Goal: Task Accomplishment & Management: Complete application form

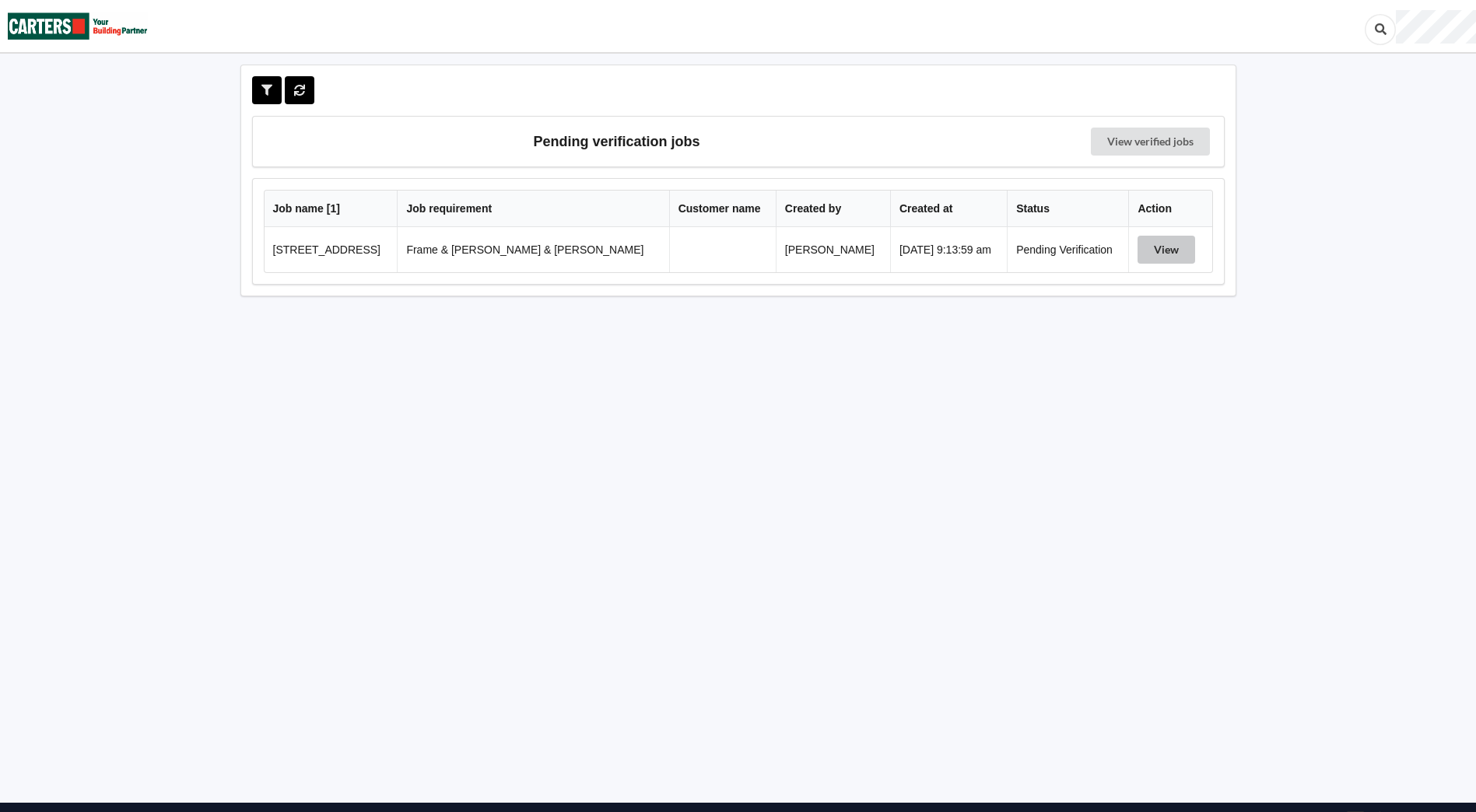
click at [1154, 253] on button "View" at bounding box center [1166, 250] width 58 height 28
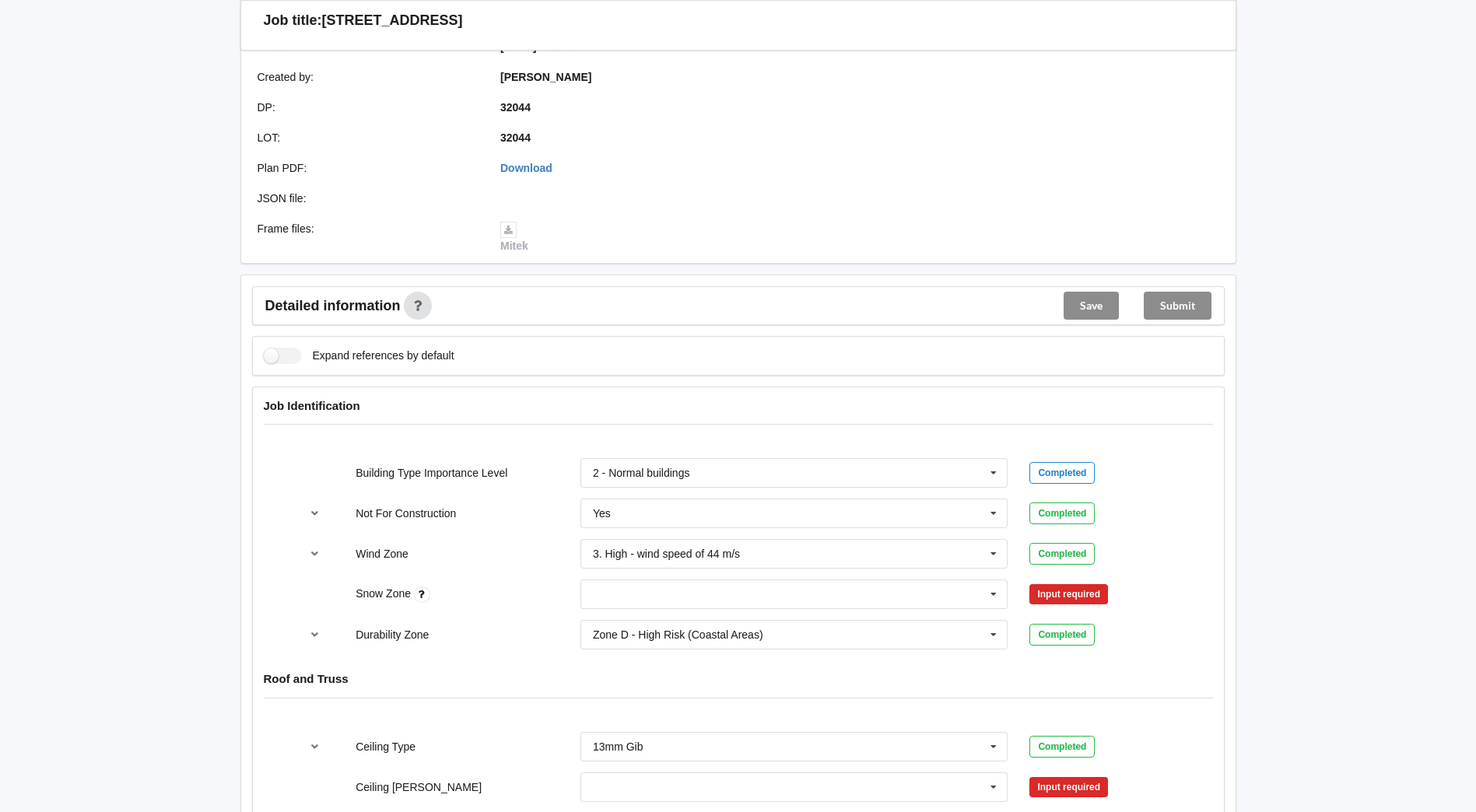
scroll to position [389, 0]
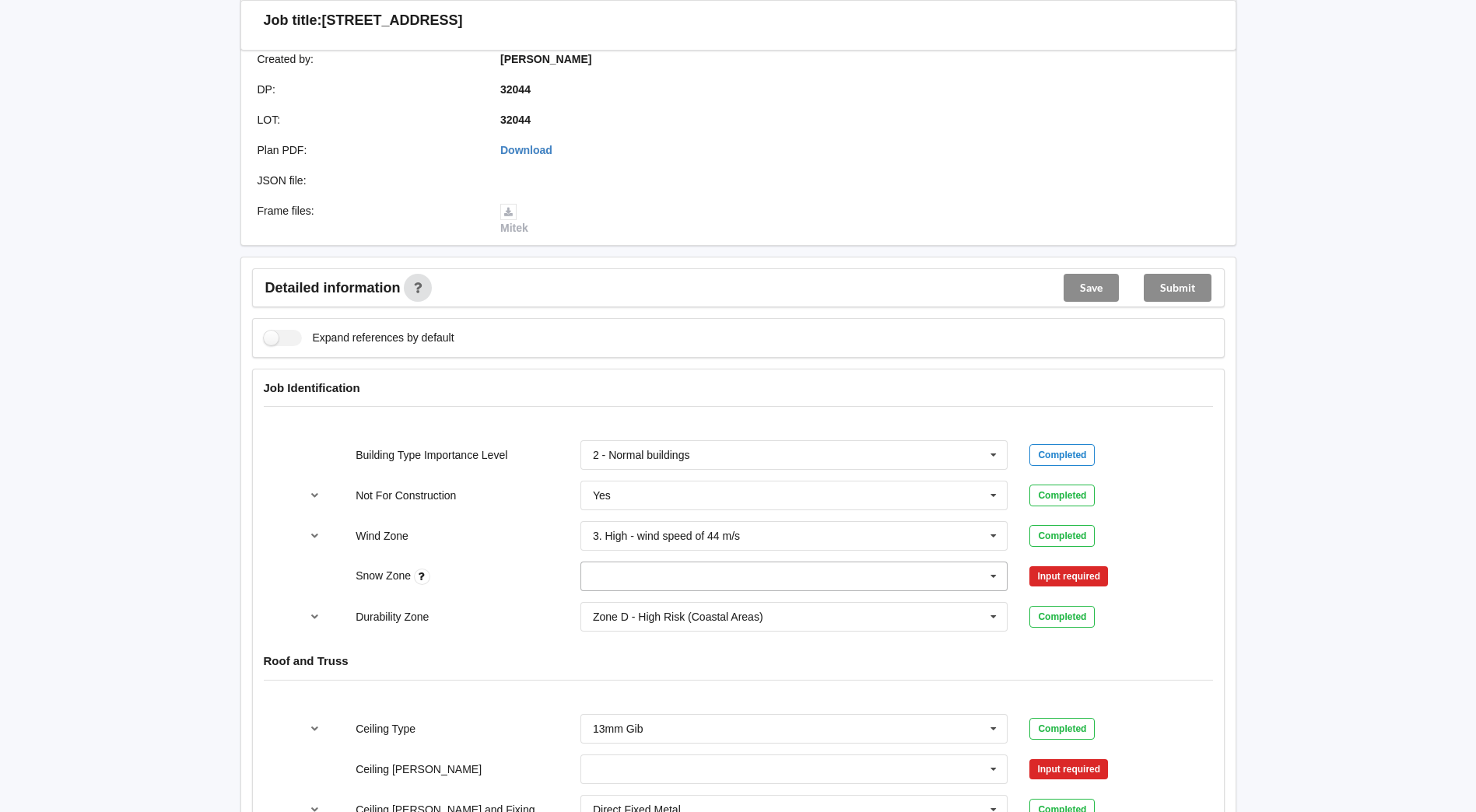
click at [993, 562] on icon at bounding box center [993, 577] width 23 height 29
click at [618, 590] on div "N0" at bounding box center [794, 605] width 427 height 29
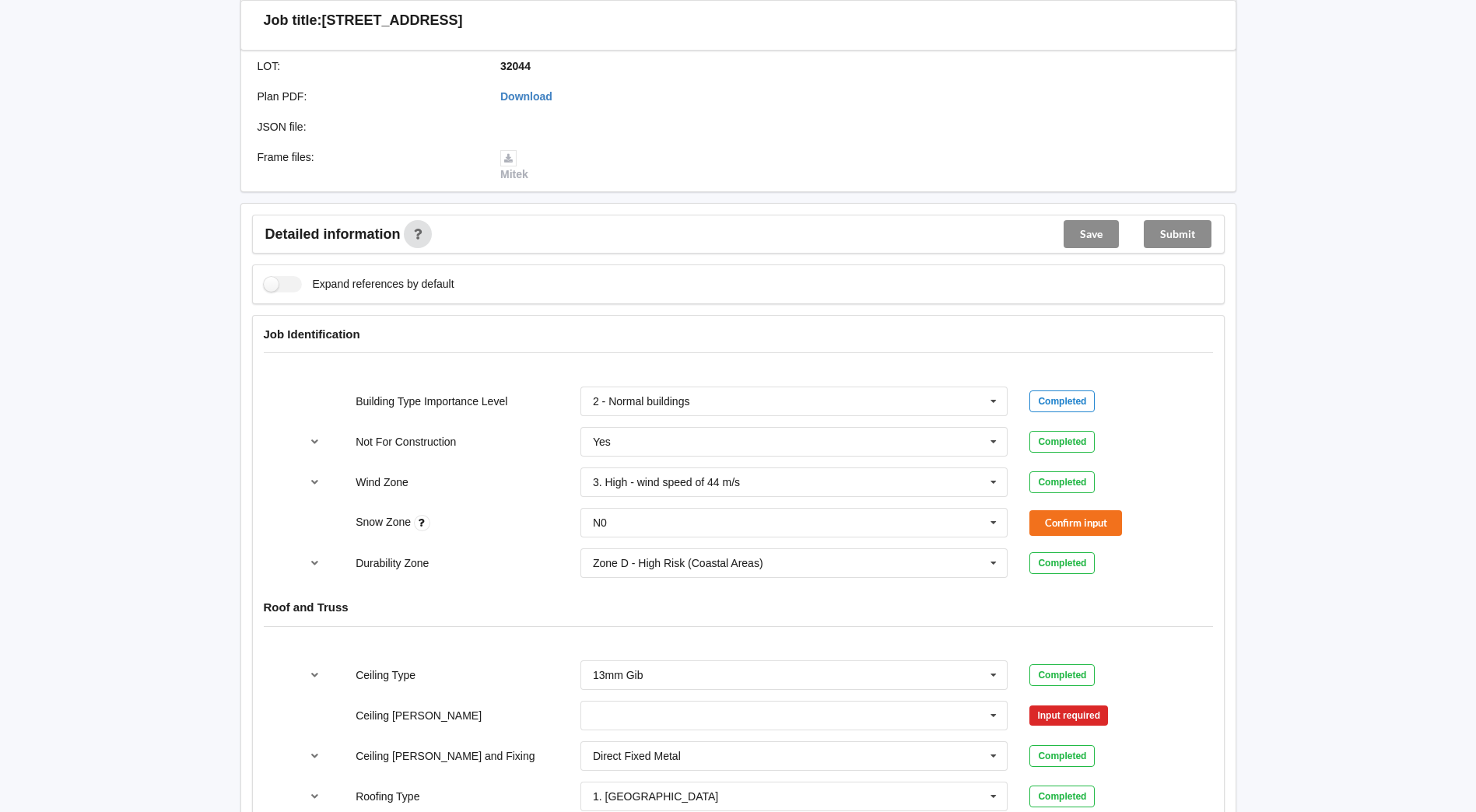
scroll to position [545, 0]
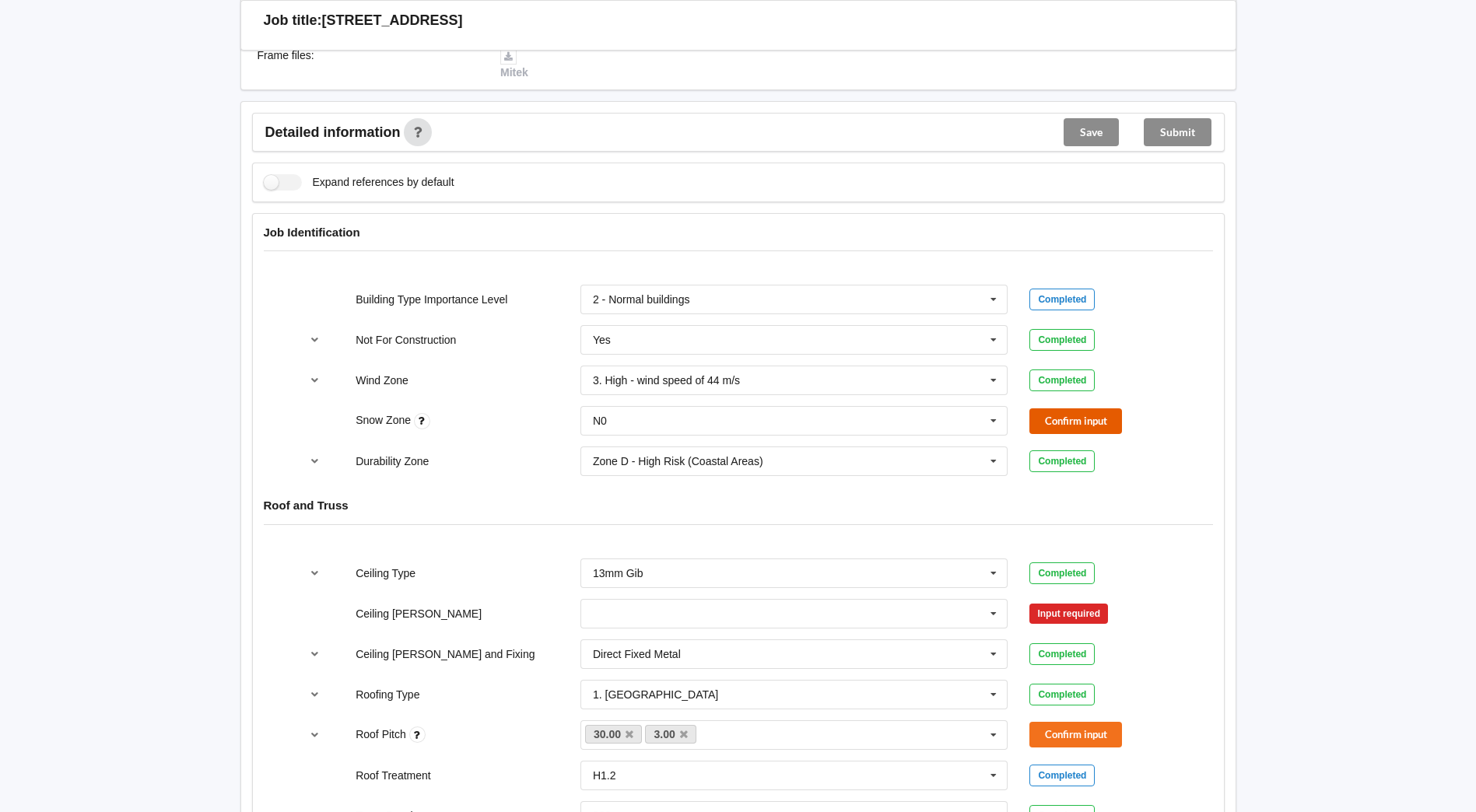
click at [1088, 410] on button "Confirm input" at bounding box center [1076, 421] width 93 height 26
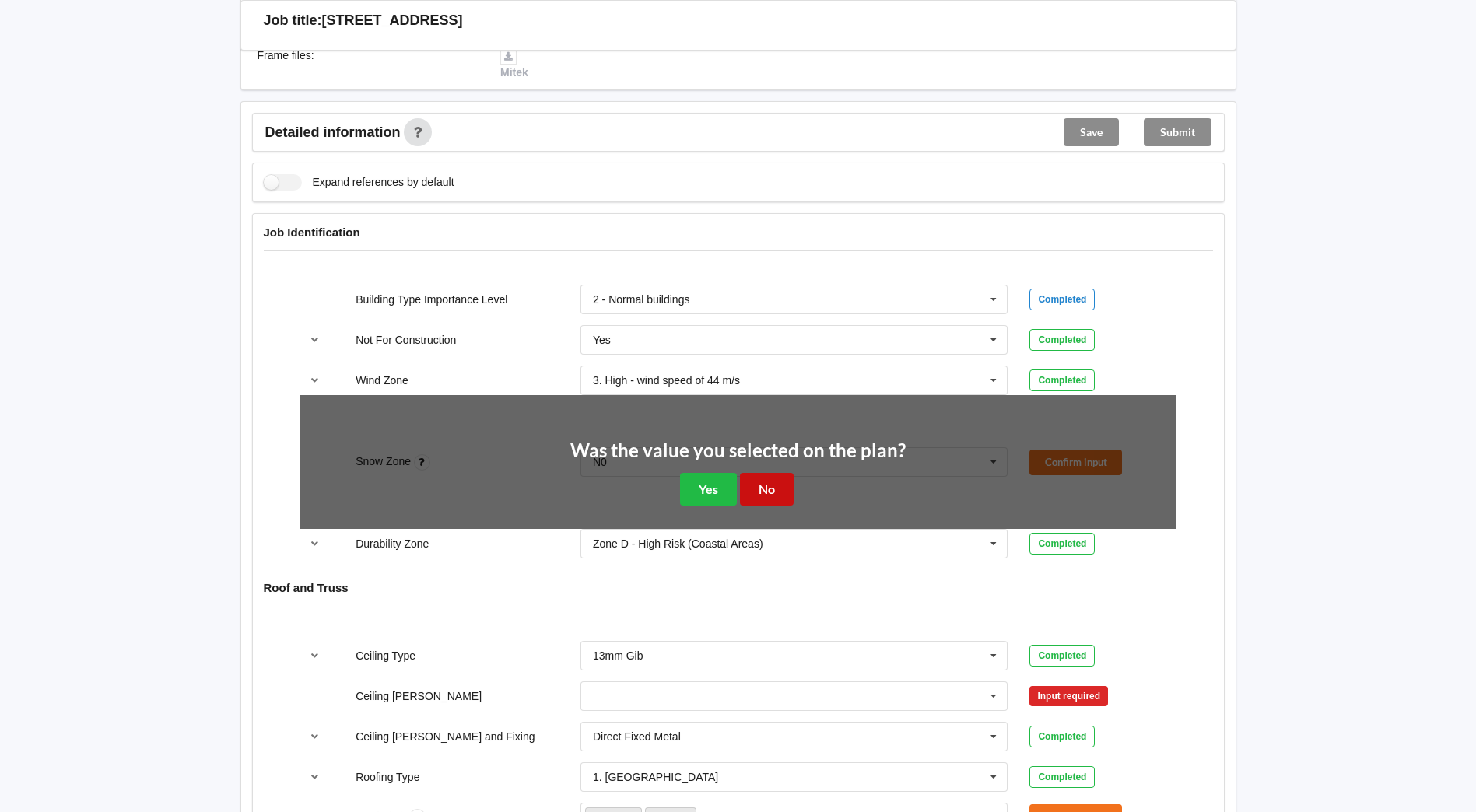
click at [768, 473] on button "No" at bounding box center [767, 489] width 54 height 32
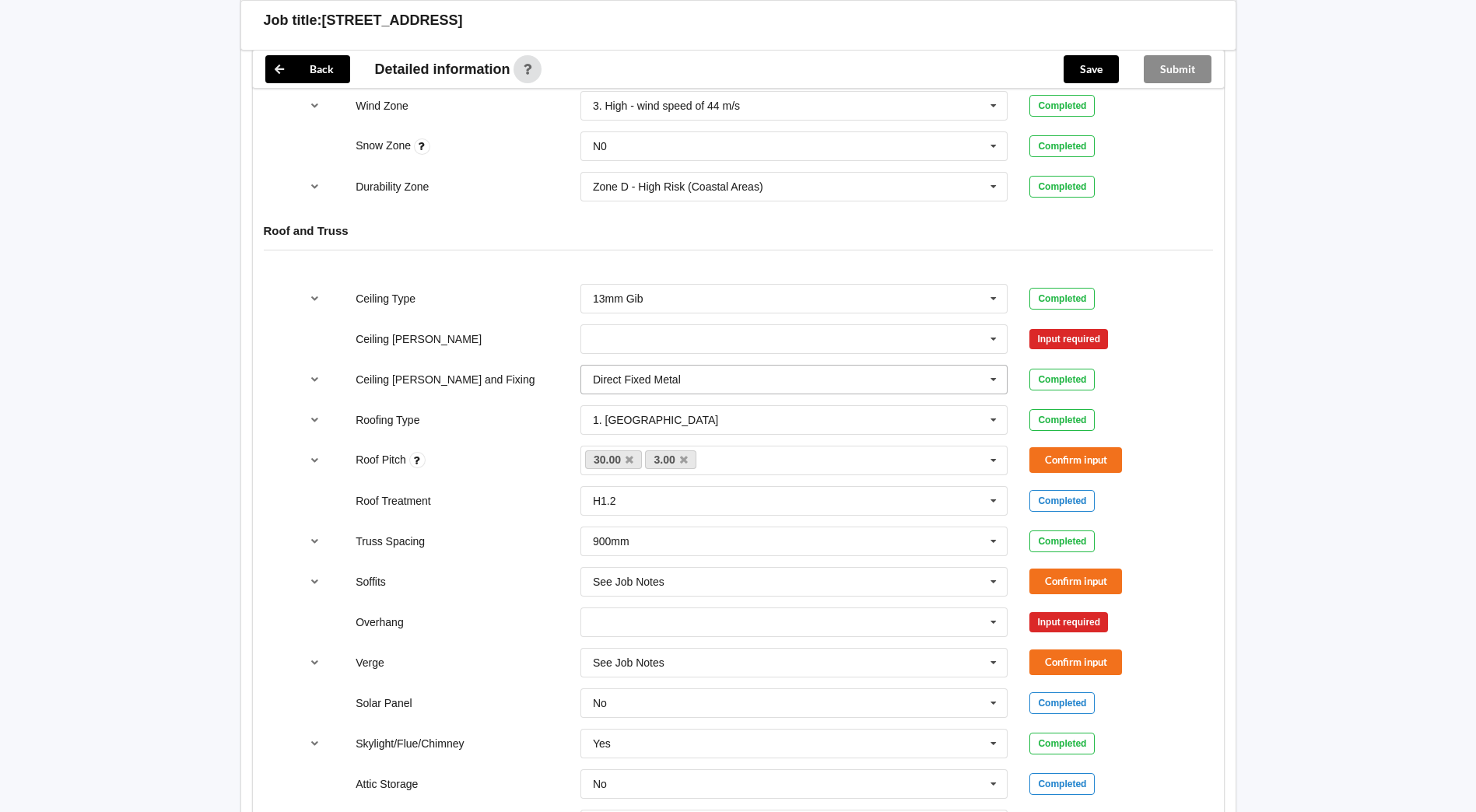
scroll to position [855, 0]
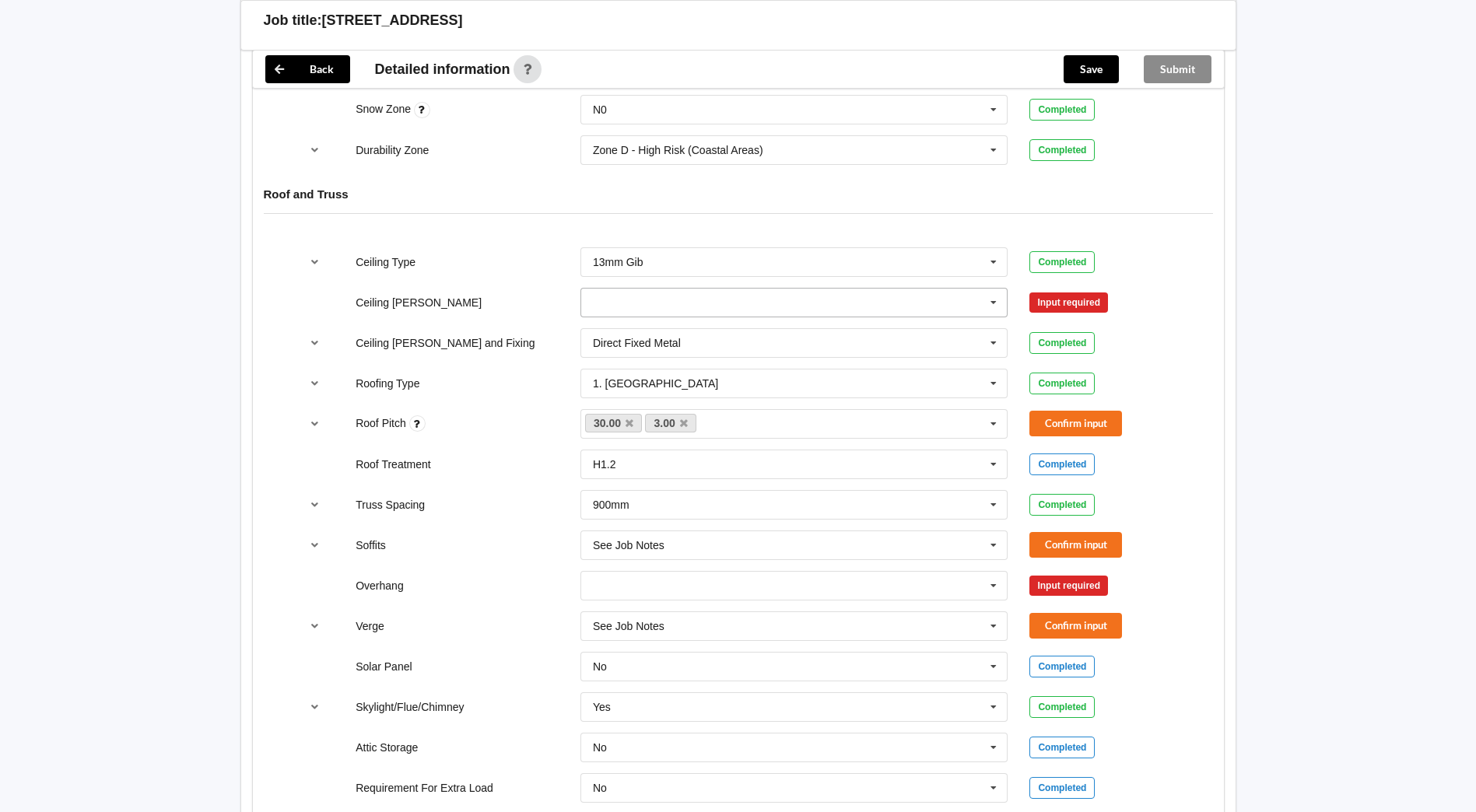
click at [992, 289] on icon at bounding box center [993, 303] width 23 height 29
click at [632, 374] on div "600mm" at bounding box center [794, 389] width 427 height 29
click at [1110, 290] on button "Confirm input" at bounding box center [1076, 302] width 93 height 26
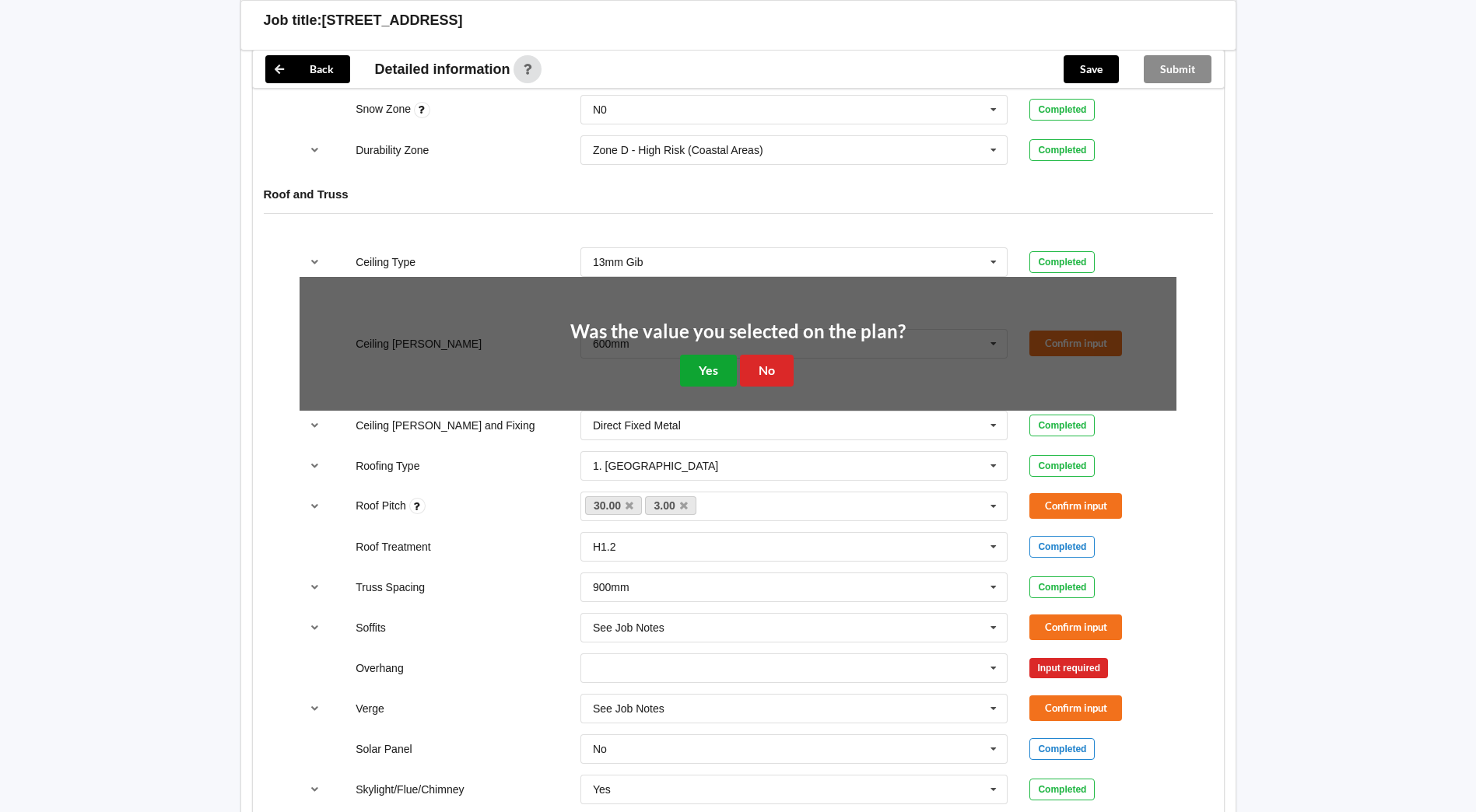
click at [692, 356] on button "Yes" at bounding box center [708, 370] width 57 height 32
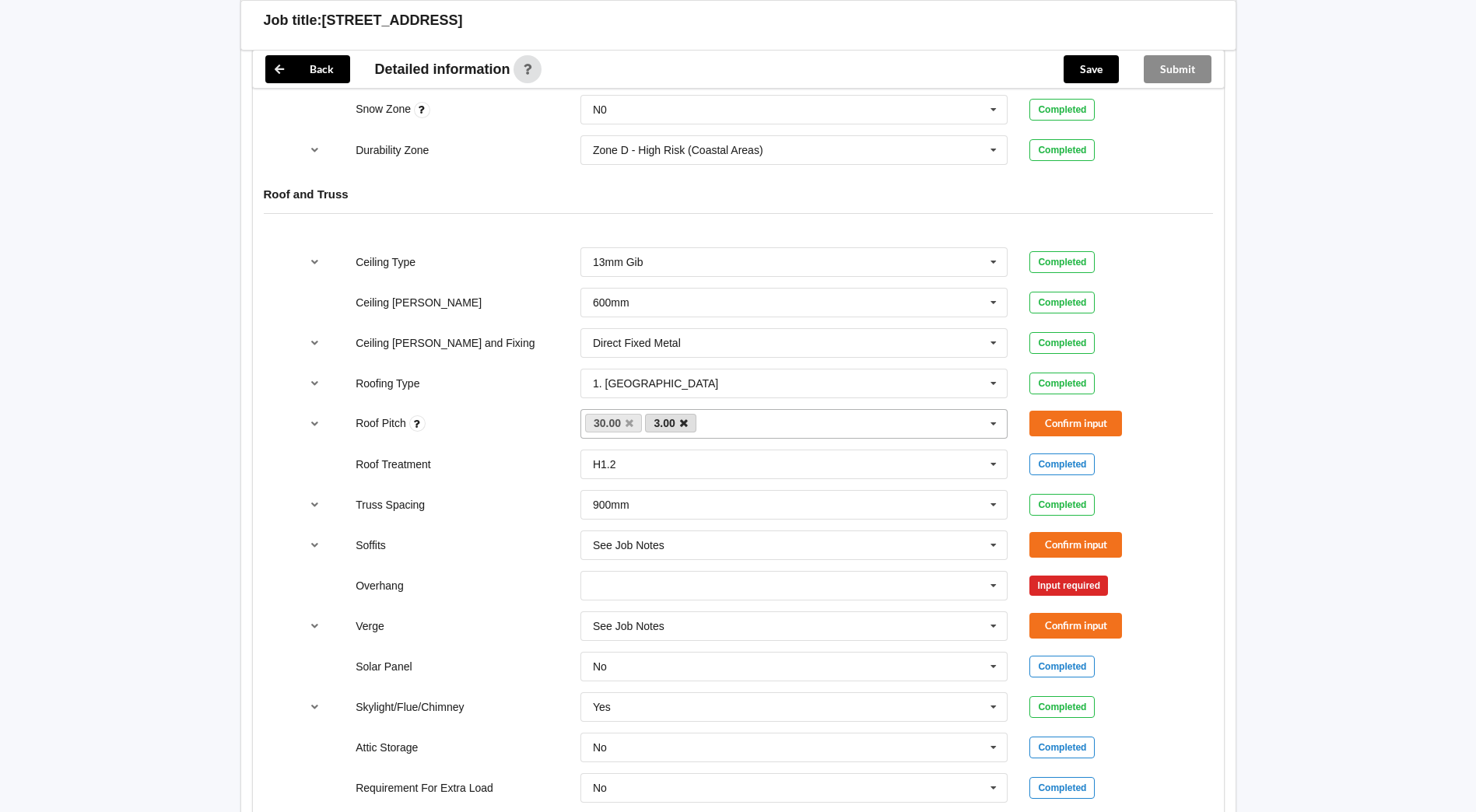
click at [684, 418] on icon at bounding box center [684, 423] width 8 height 10
click at [673, 409] on div "30.00 3.00 None" at bounding box center [794, 423] width 428 height 30
click at [632, 438] on div "3.00" at bounding box center [794, 452] width 427 height 29
click at [1075, 415] on button "Confirm input" at bounding box center [1076, 423] width 93 height 26
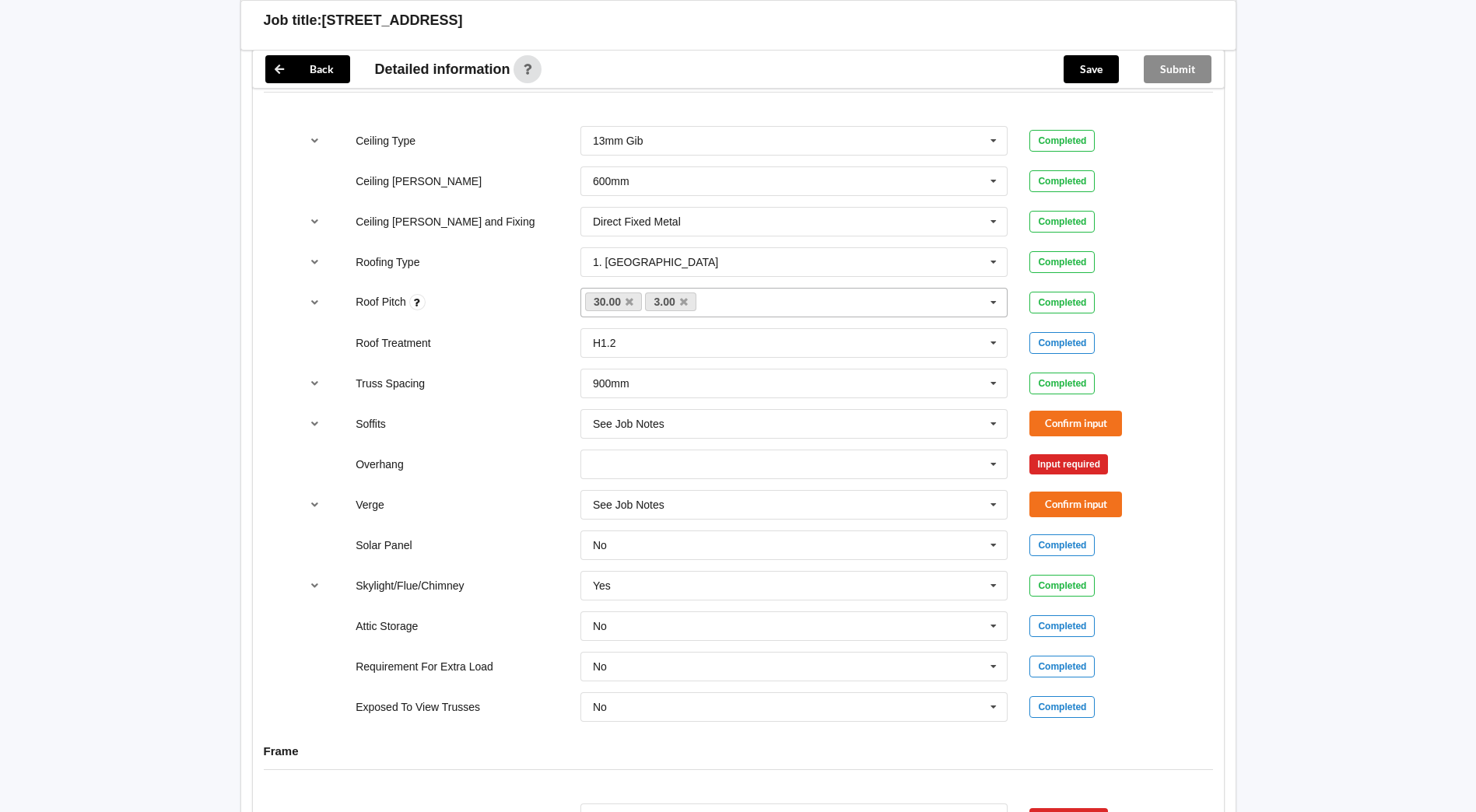
scroll to position [1011, 0]
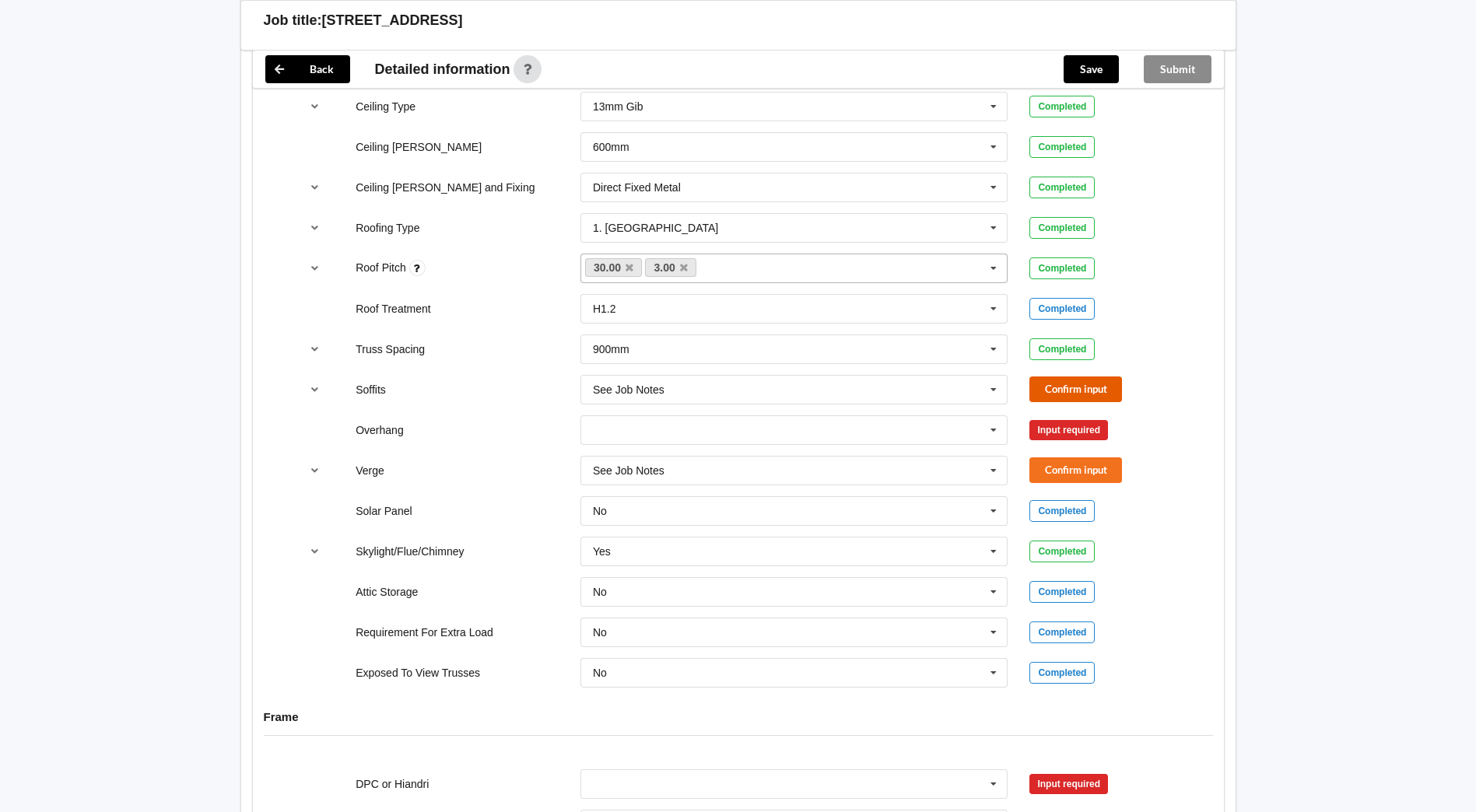
click at [1077, 380] on button "Confirm input" at bounding box center [1076, 390] width 93 height 26
click at [998, 422] on icon at bounding box center [993, 430] width 23 height 29
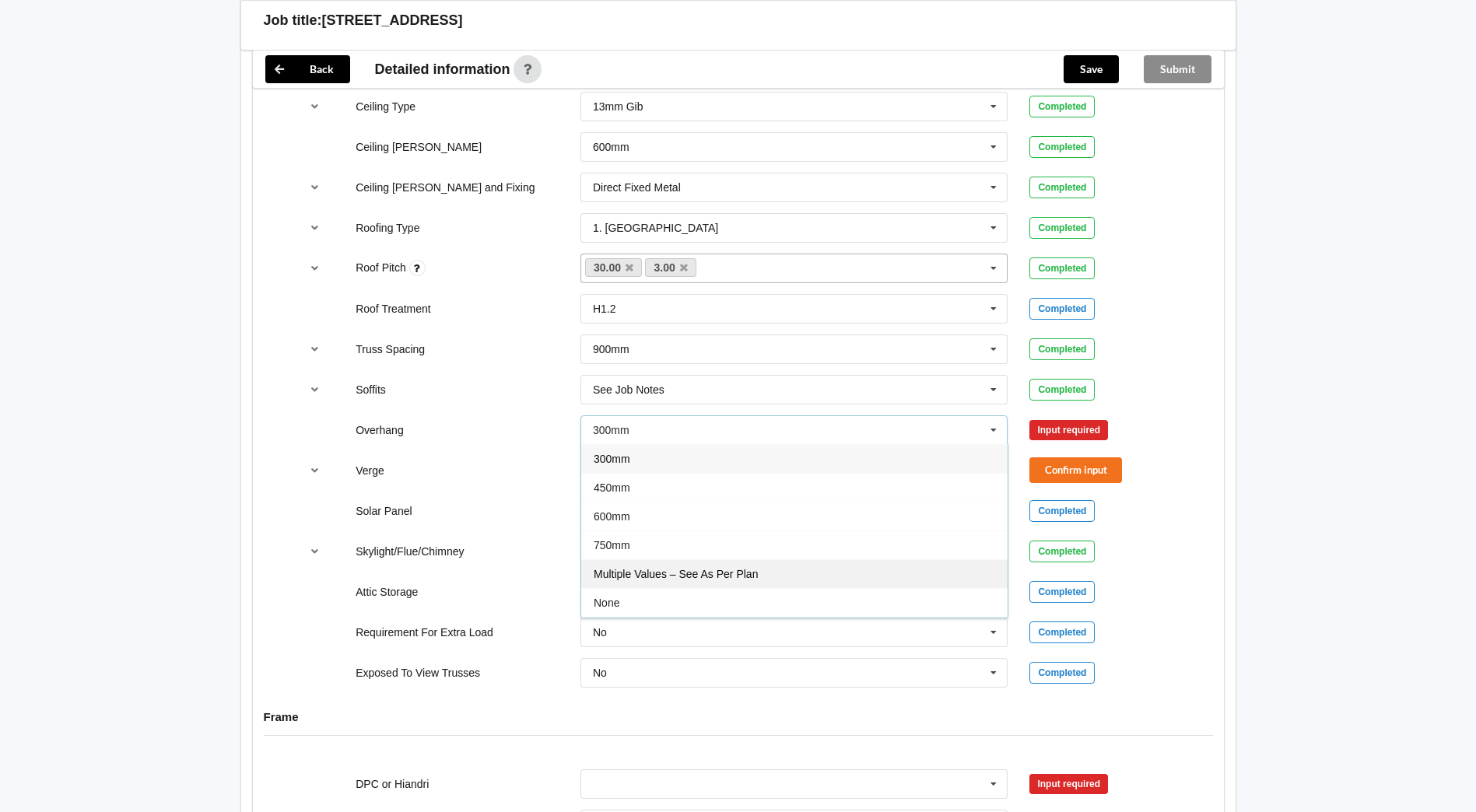
click at [712, 568] on span "Multiple Values – See As Per Plan" at bounding box center [676, 574] width 164 height 13
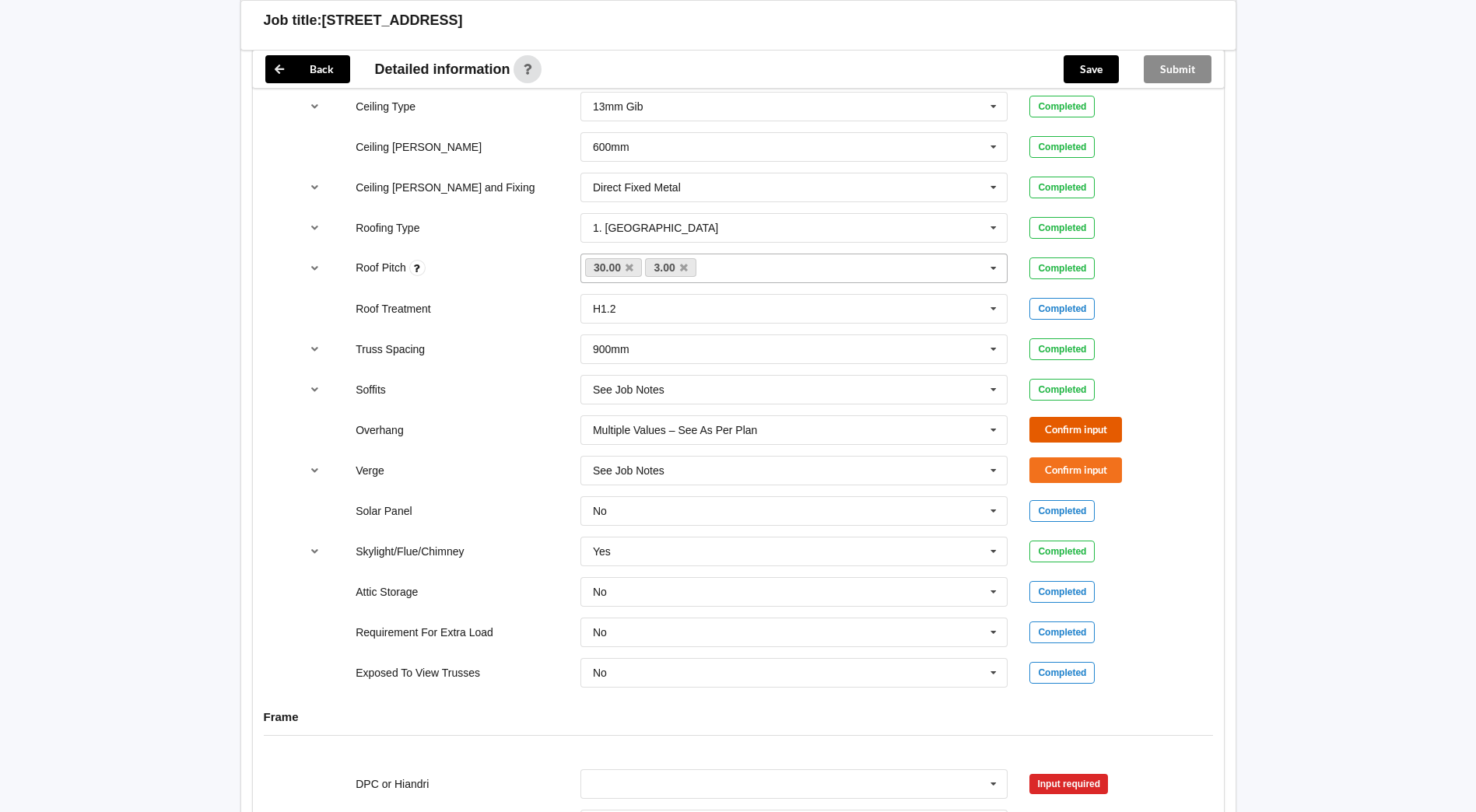
click at [1095, 421] on button "Confirm input" at bounding box center [1076, 430] width 93 height 26
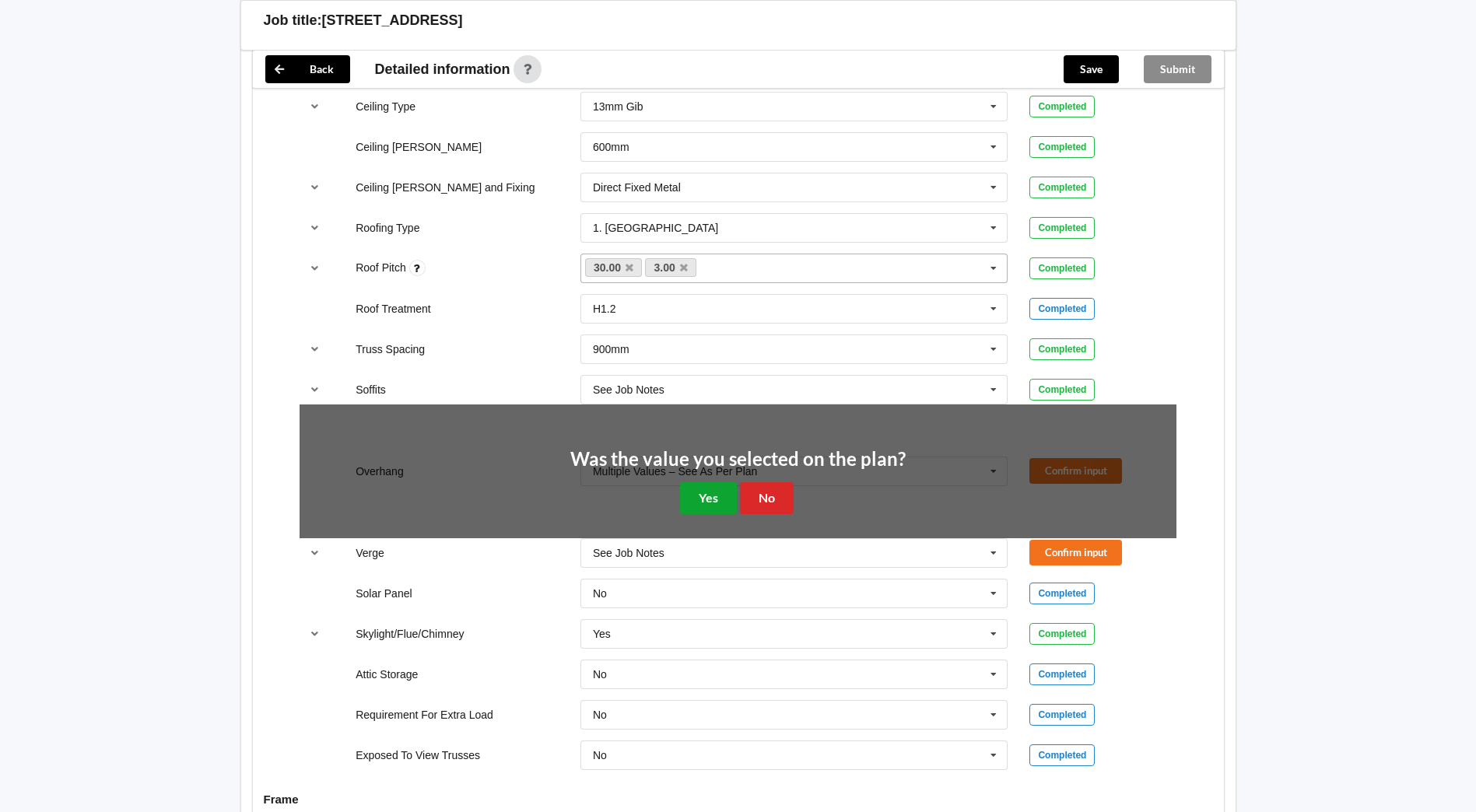
click at [700, 482] on button "Yes" at bounding box center [708, 498] width 57 height 32
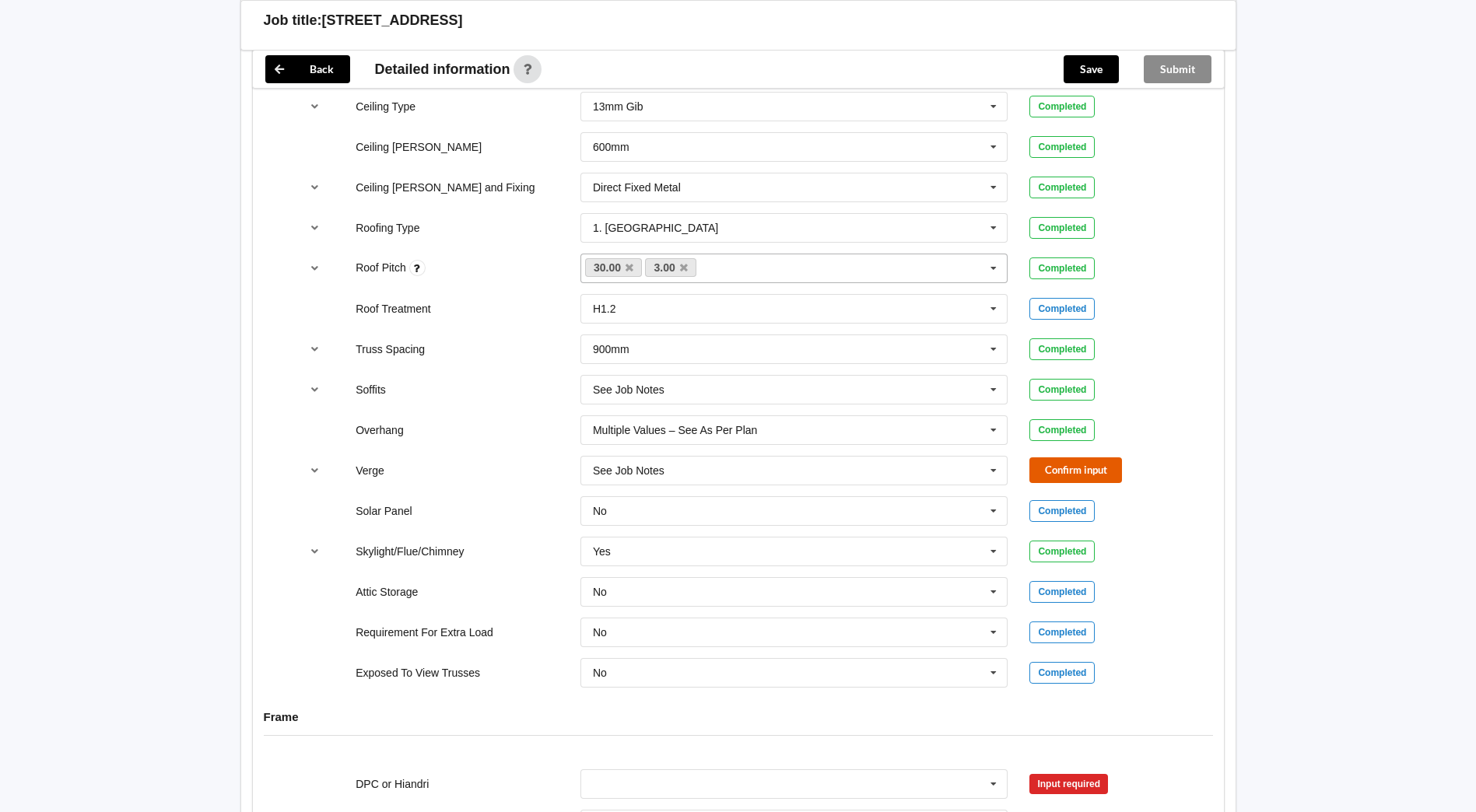
click at [1095, 458] on button "Confirm input" at bounding box center [1076, 470] width 93 height 26
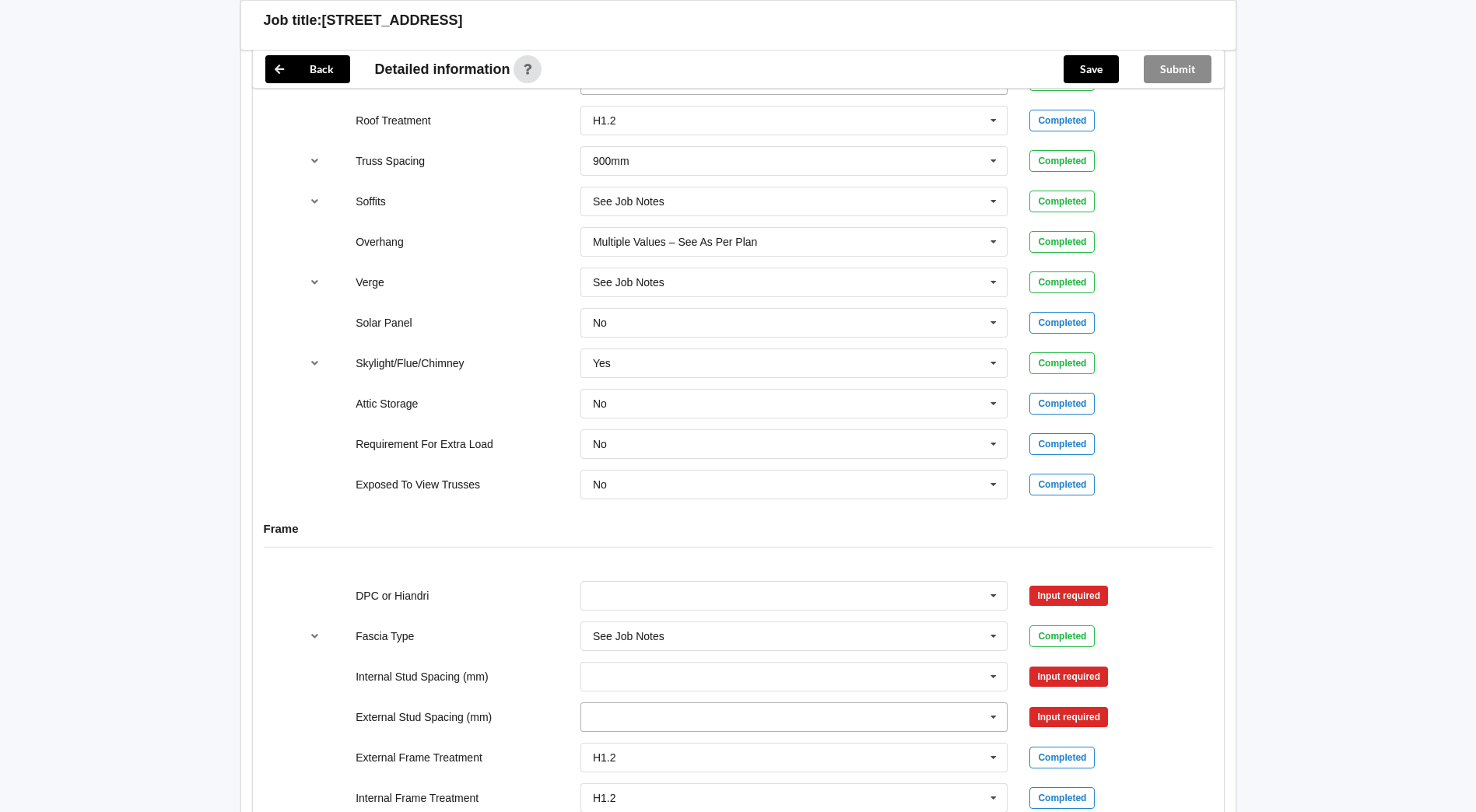
scroll to position [1400, 0]
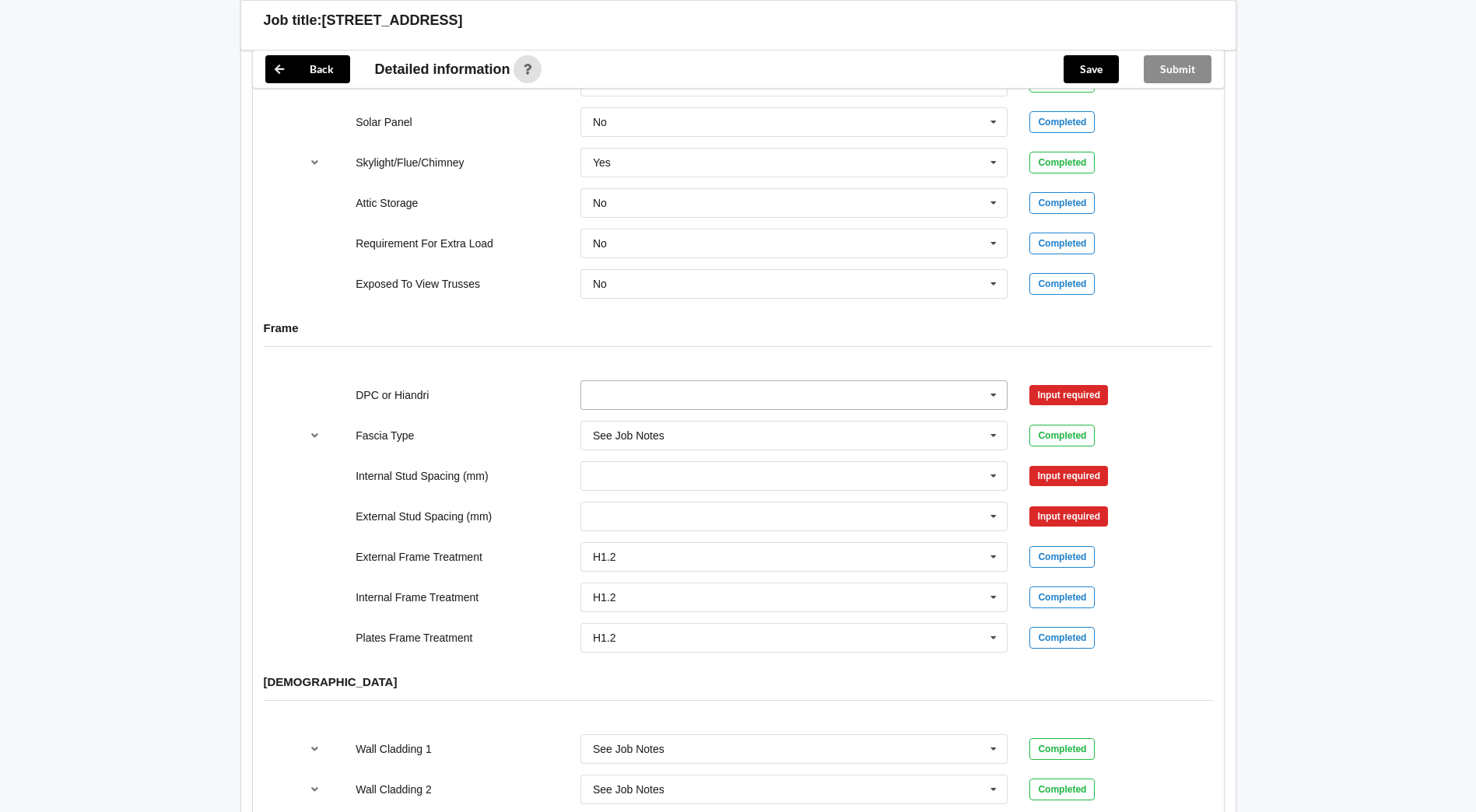
click at [996, 382] on icon at bounding box center [993, 395] width 23 height 29
click at [767, 413] on div "DPC Fitted" at bounding box center [794, 423] width 427 height 29
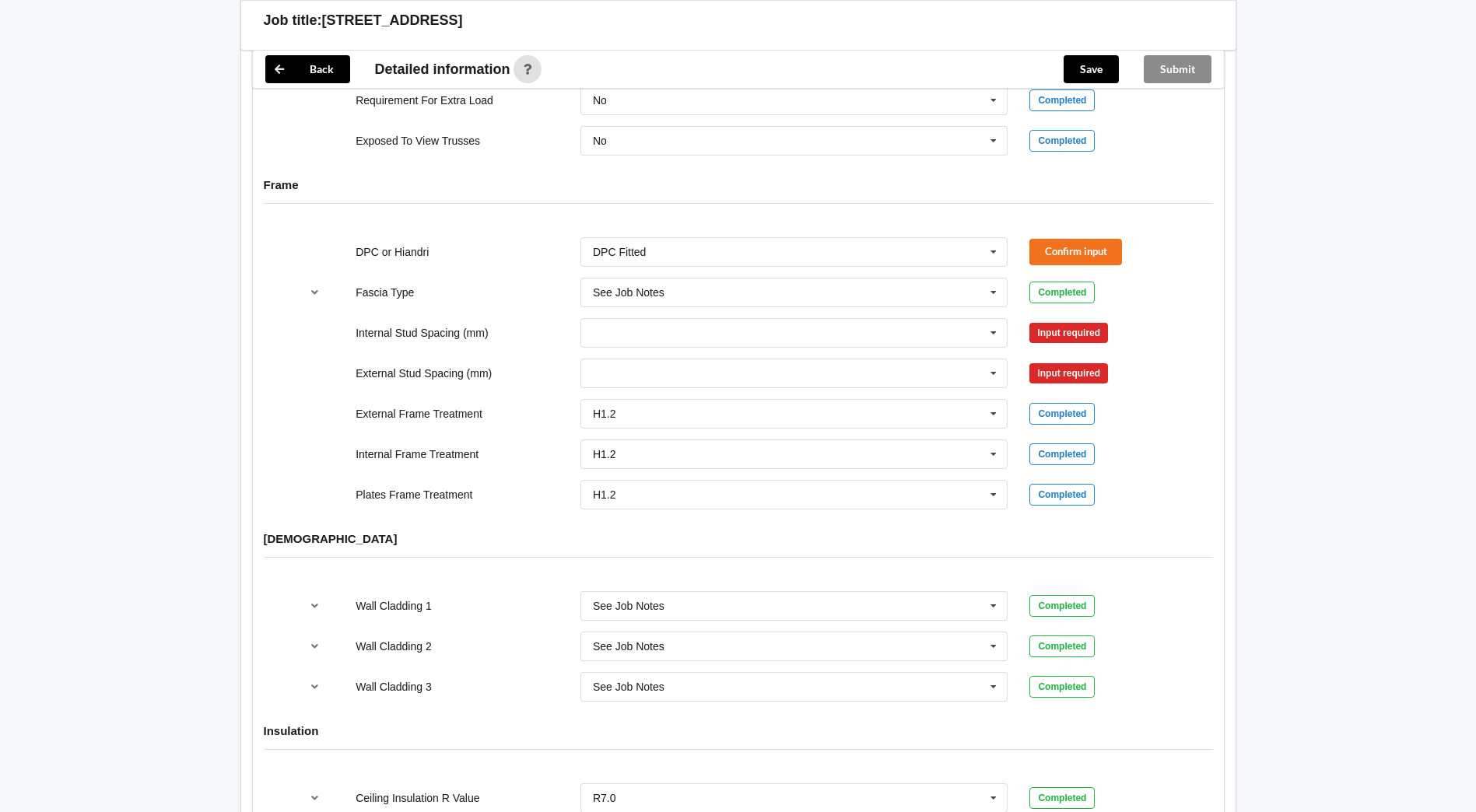
scroll to position [1556, 0]
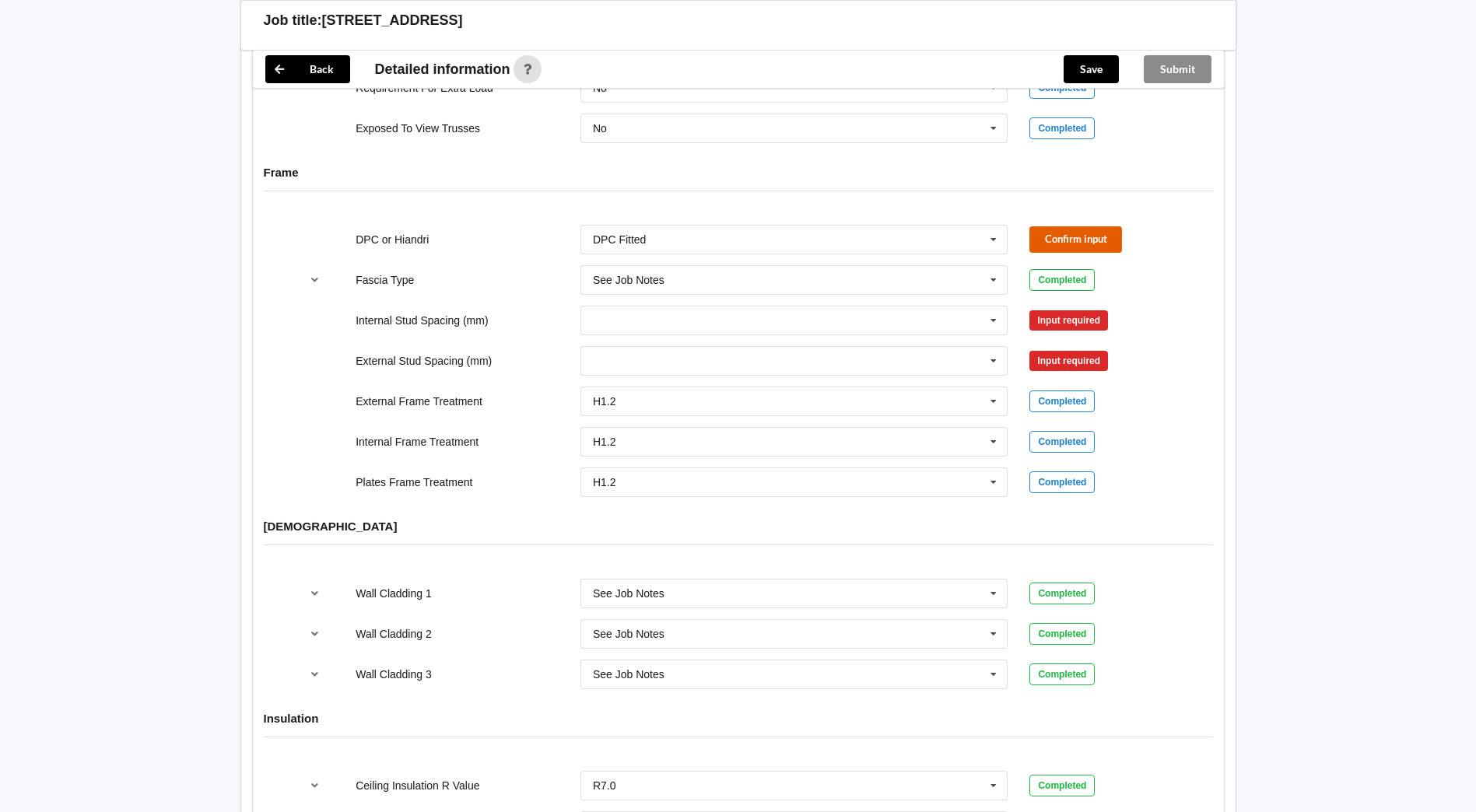
click at [1101, 226] on button "Confirm input" at bounding box center [1076, 239] width 93 height 26
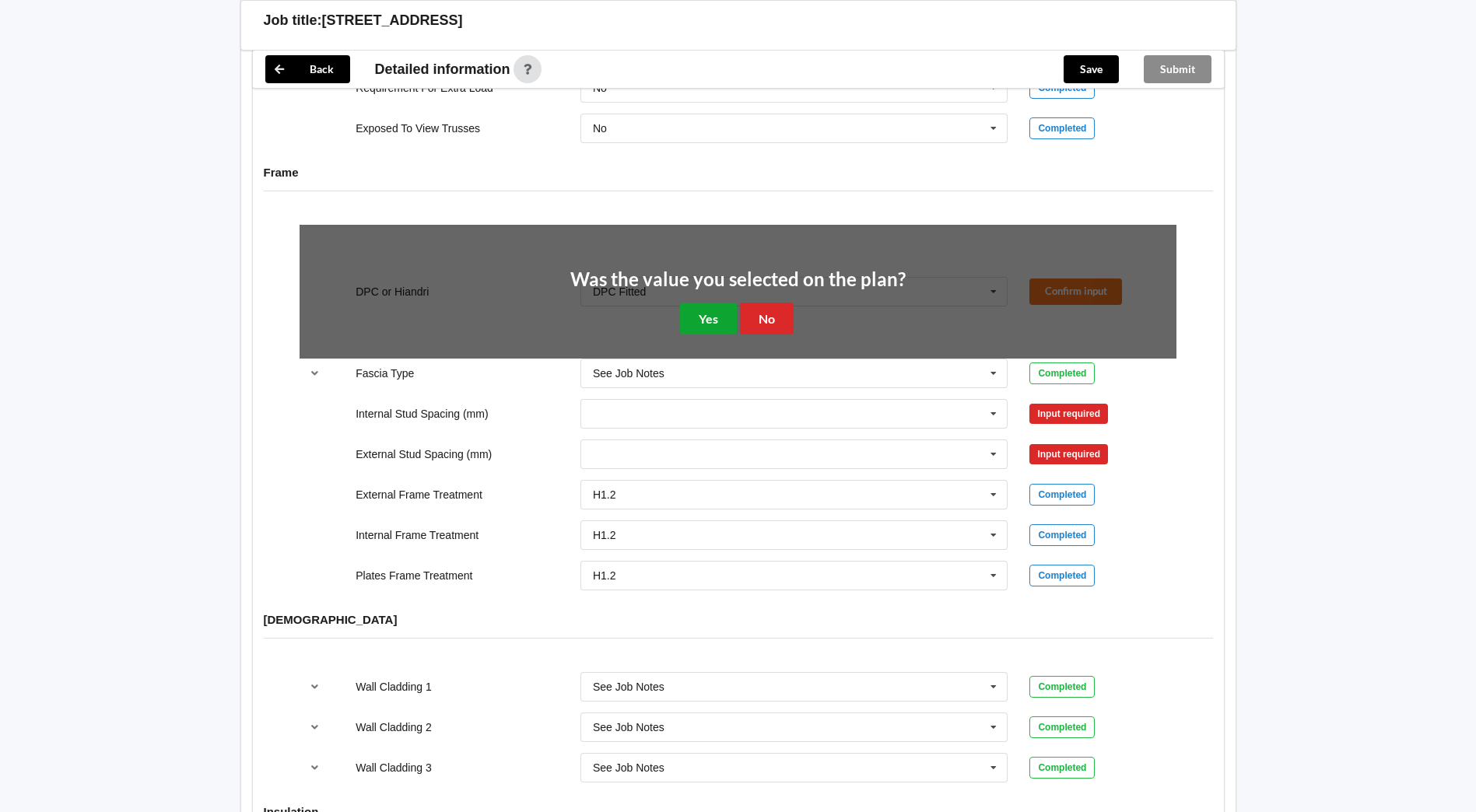
click at [716, 302] on button "Yes" at bounding box center [708, 318] width 57 height 32
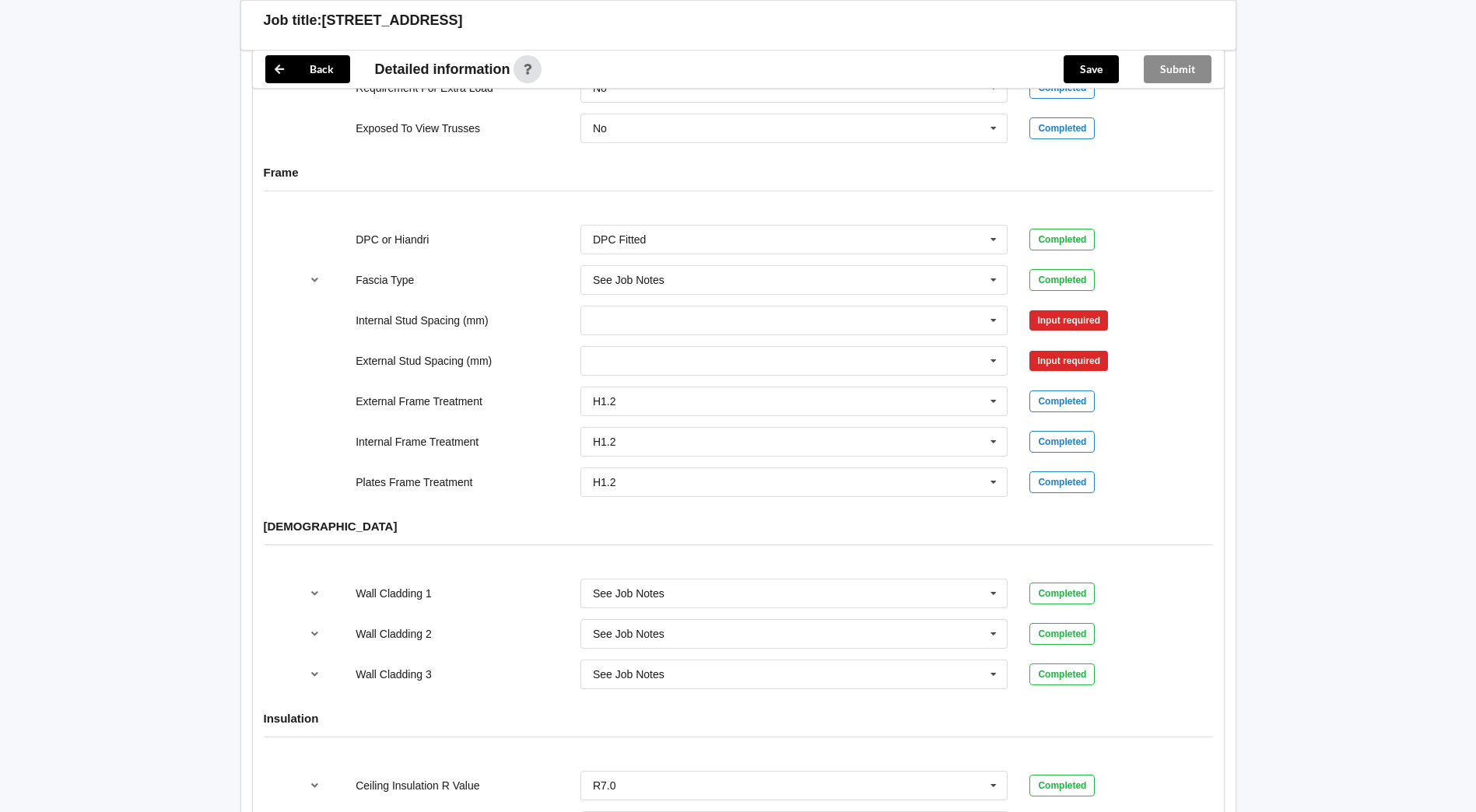
click at [1067, 310] on div "Input required" at bounding box center [1069, 320] width 78 height 20
click at [996, 306] on icon at bounding box center [993, 321] width 23 height 29
click at [846, 478] on div "Multiple Values – See As Per Plan" at bounding box center [794, 493] width 427 height 29
click at [1001, 349] on icon at bounding box center [993, 362] width 23 height 29
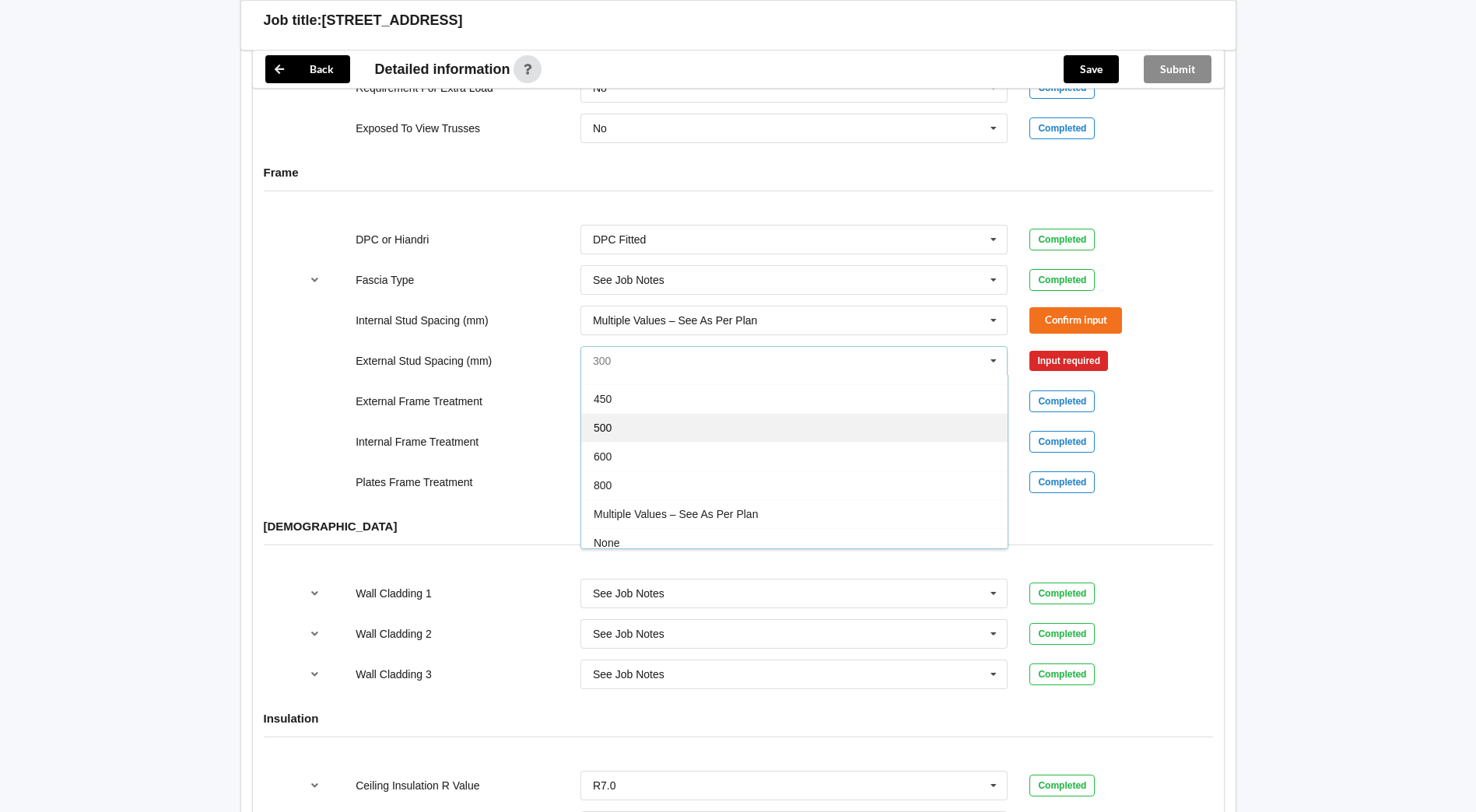
scroll to position [86, 0]
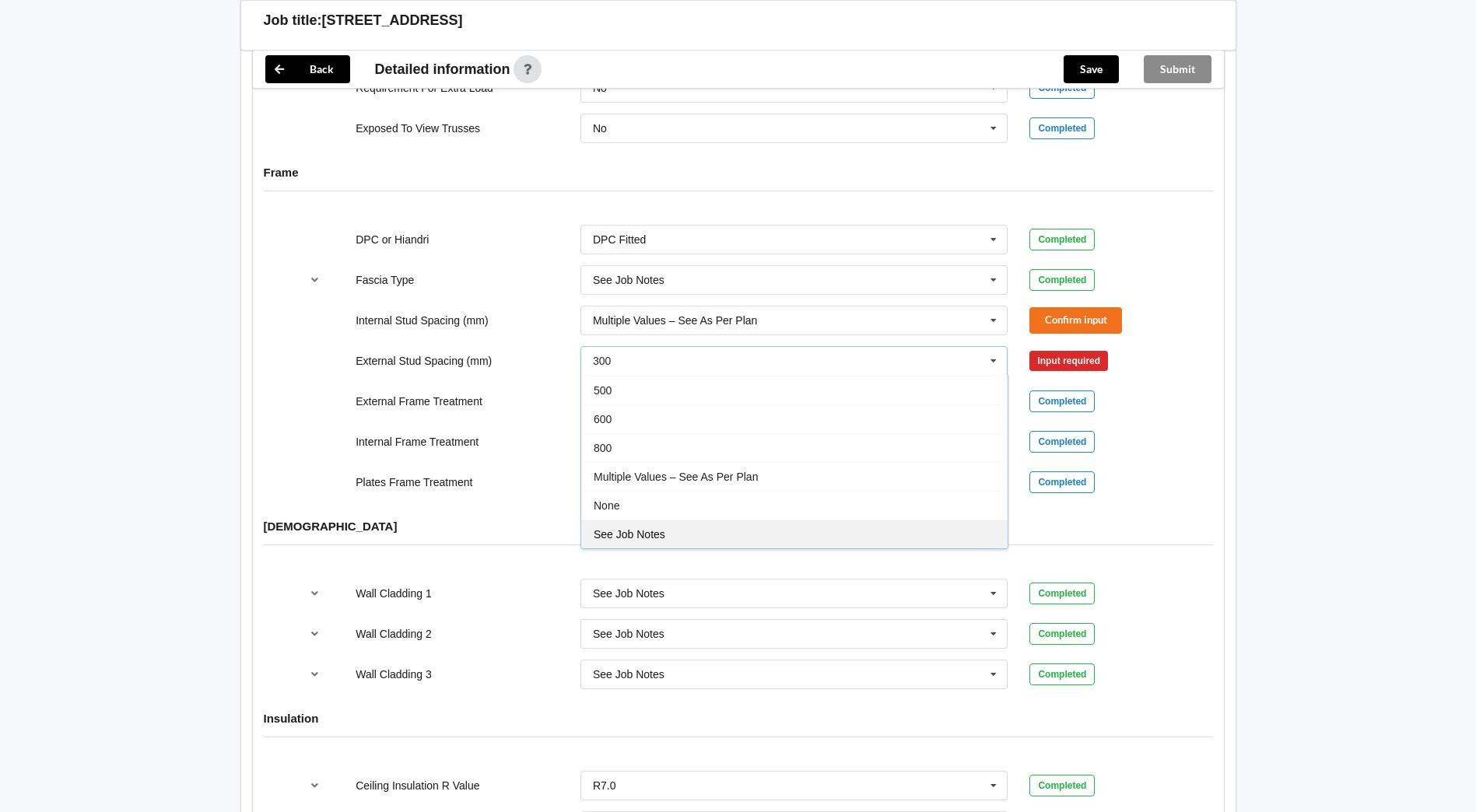
click at [677, 519] on div "See Job Notes" at bounding box center [794, 534] width 427 height 29
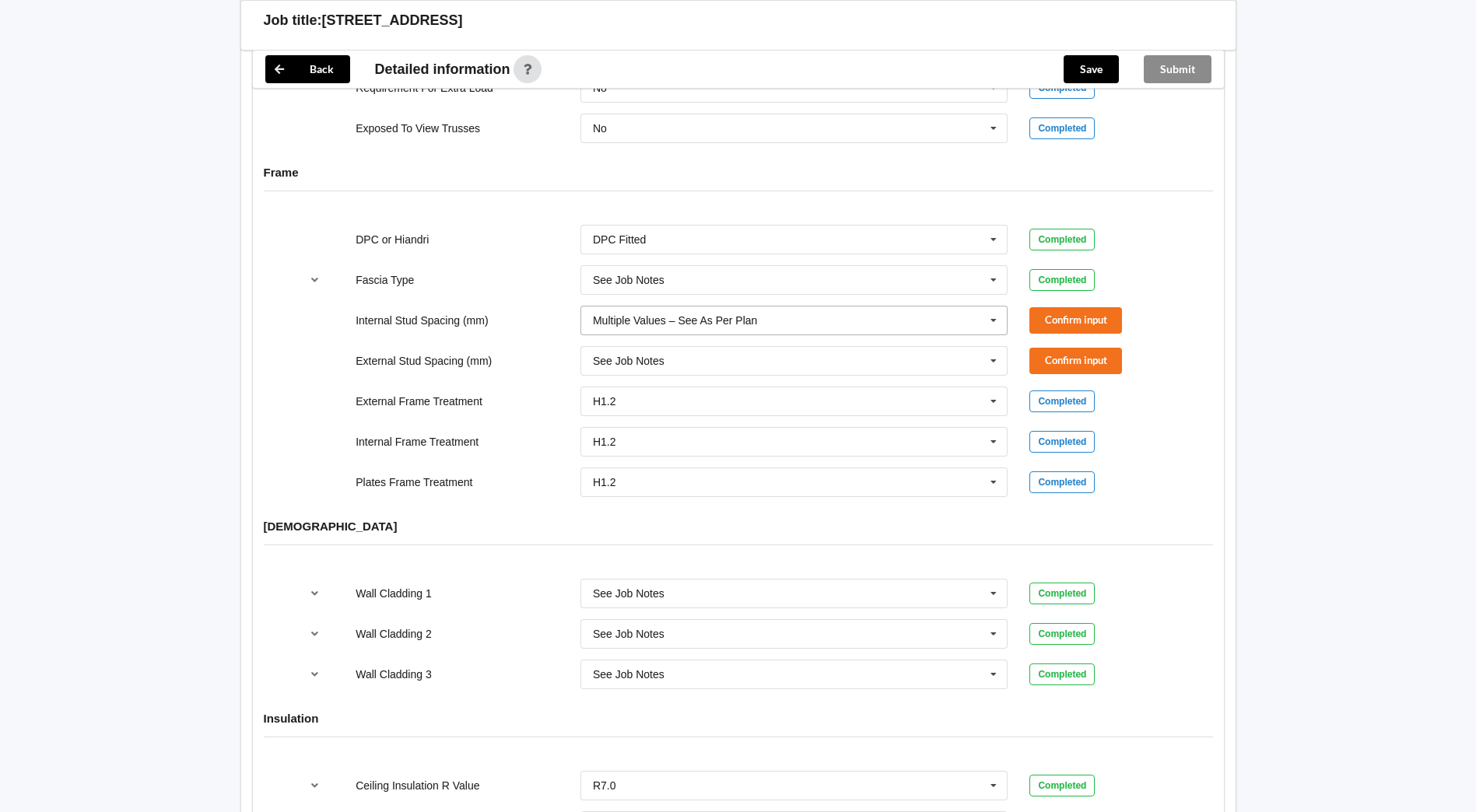
click at [665, 315] on div "Multiple Values – See As Per Plan" at bounding box center [675, 321] width 164 height 11
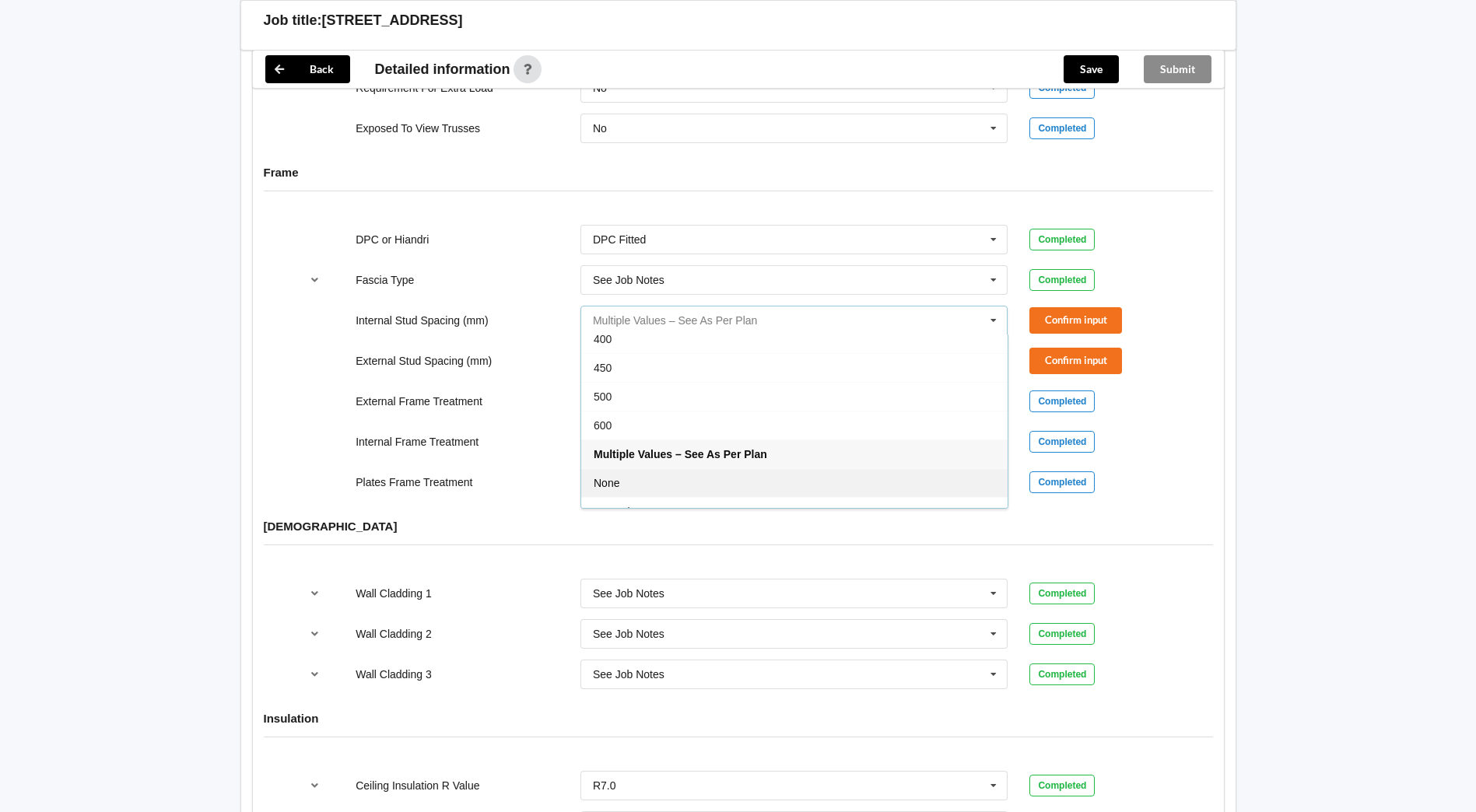
scroll to position [57, 0]
click at [654, 479] on div "See Job Notes" at bounding box center [794, 494] width 427 height 29
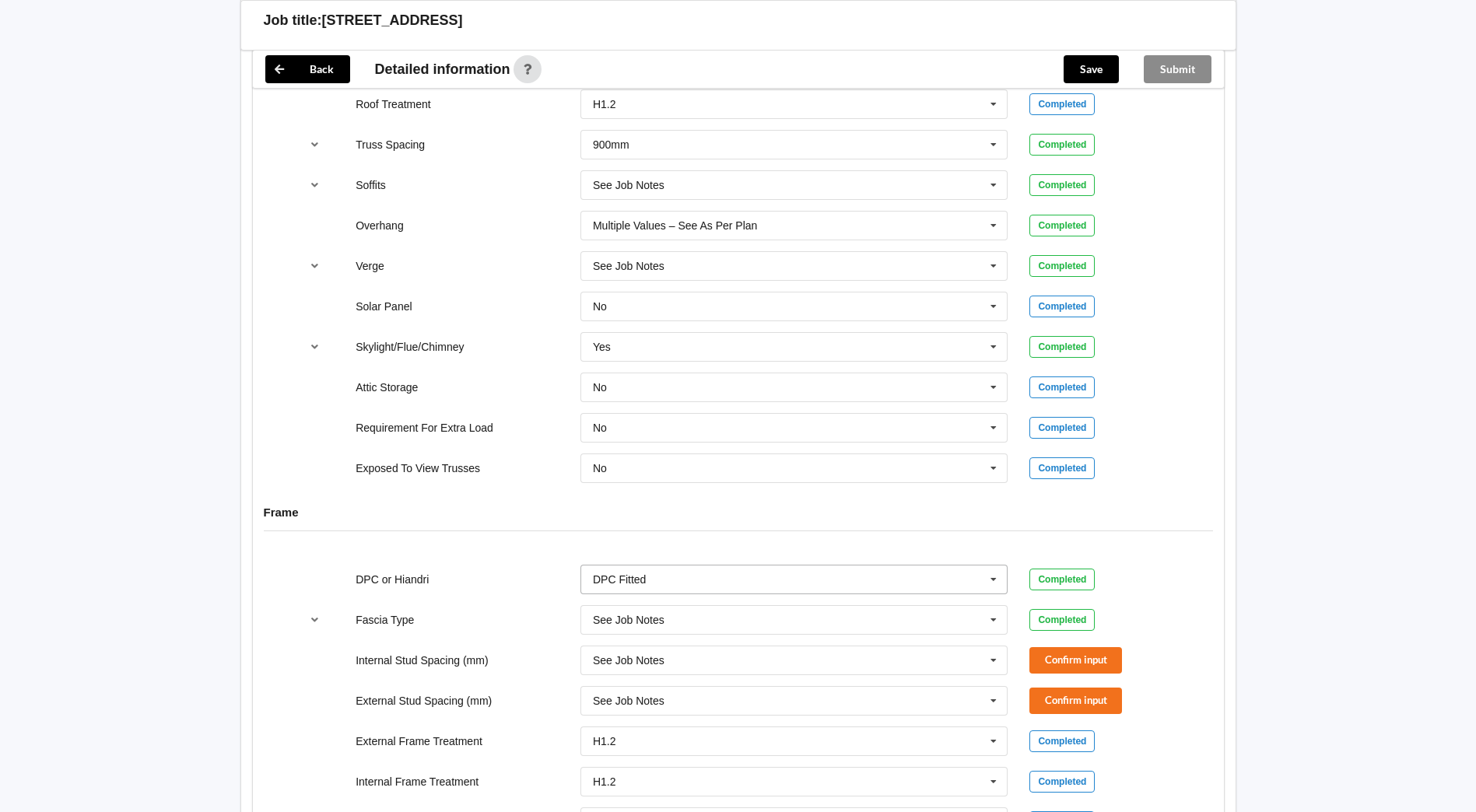
scroll to position [1291, 0]
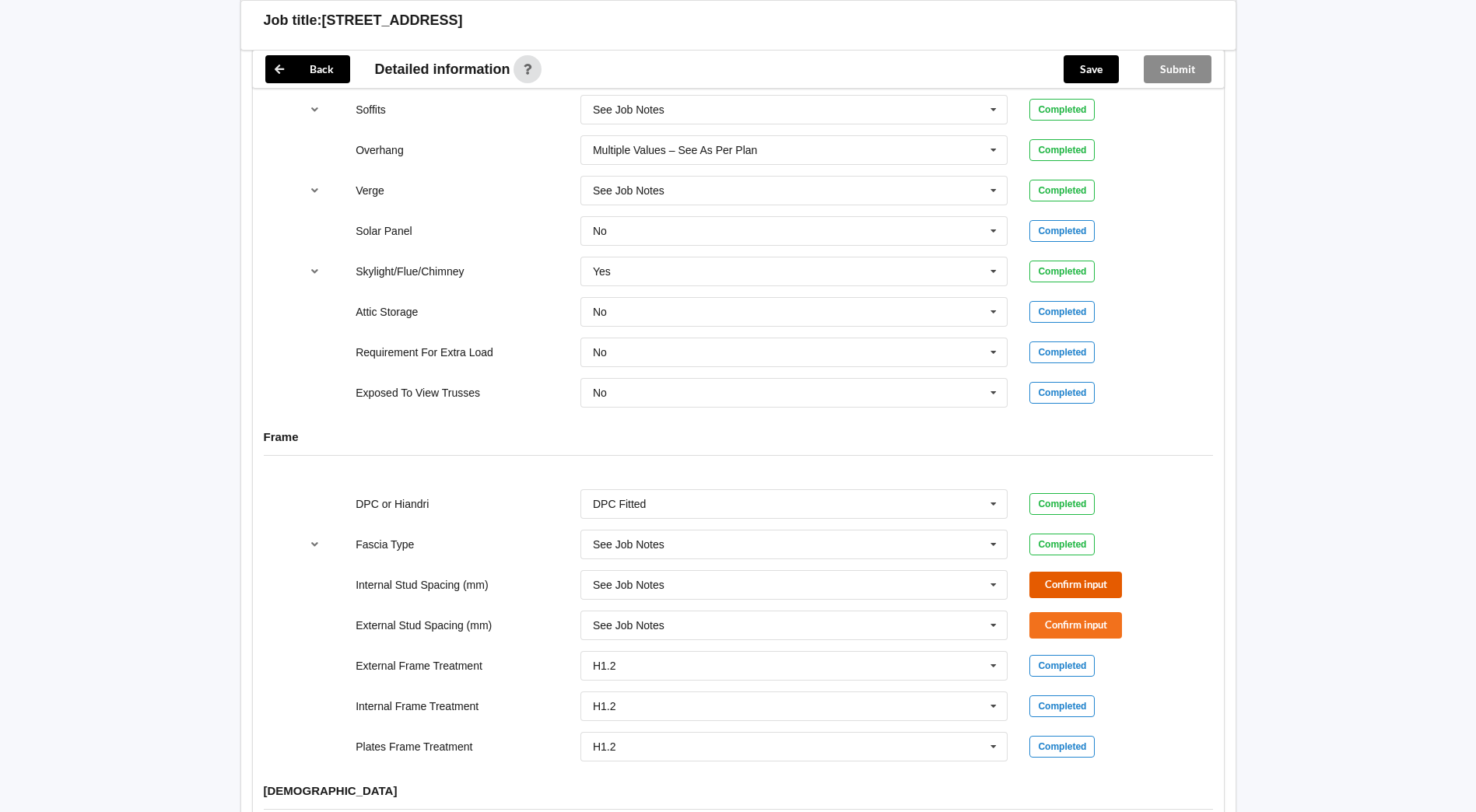
click at [1114, 572] on button "Confirm input" at bounding box center [1076, 585] width 93 height 26
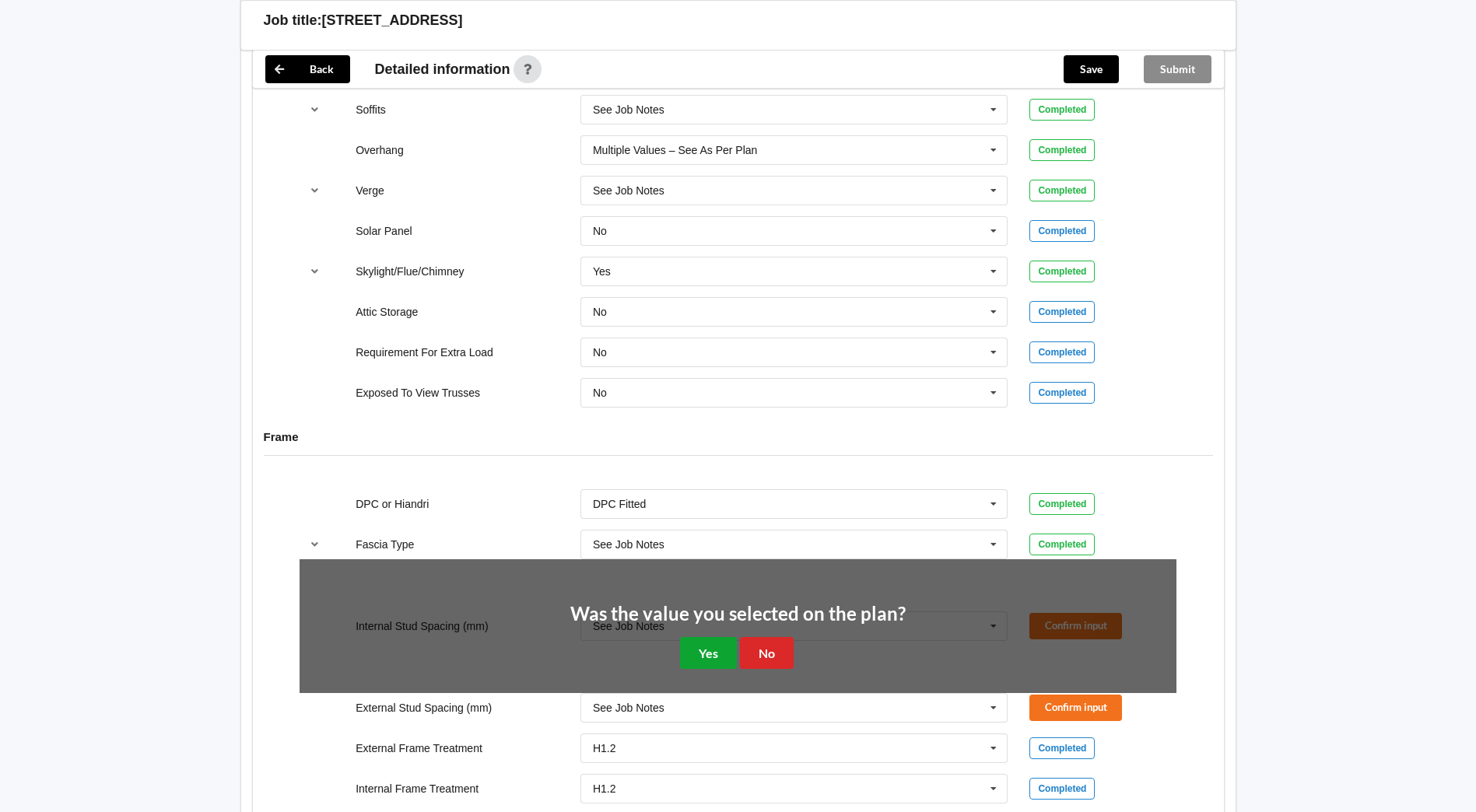
click at [715, 637] on button "Yes" at bounding box center [708, 653] width 57 height 32
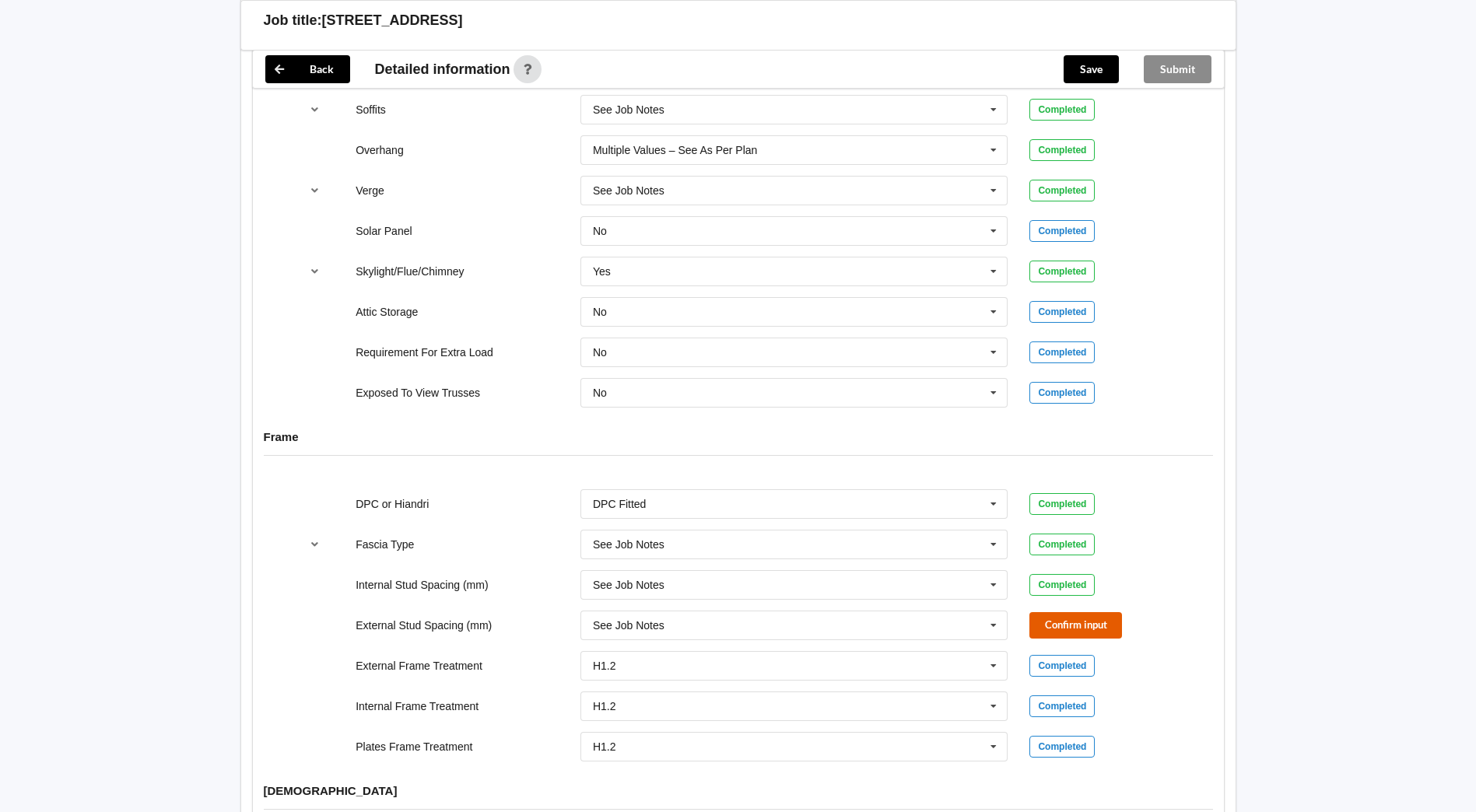
click at [1062, 612] on button "Confirm input" at bounding box center [1076, 625] width 93 height 26
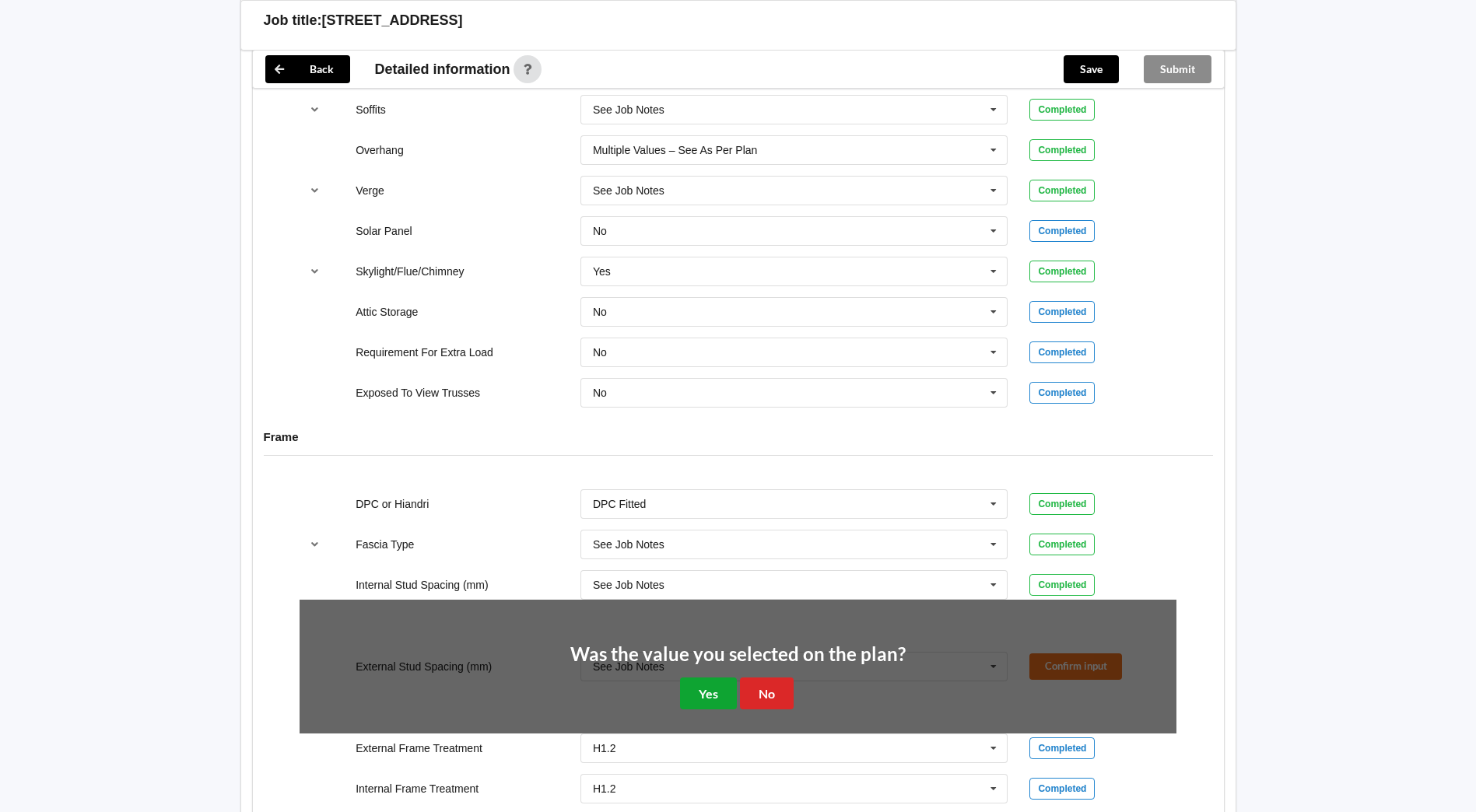
click at [698, 678] on button "Yes" at bounding box center [708, 694] width 57 height 32
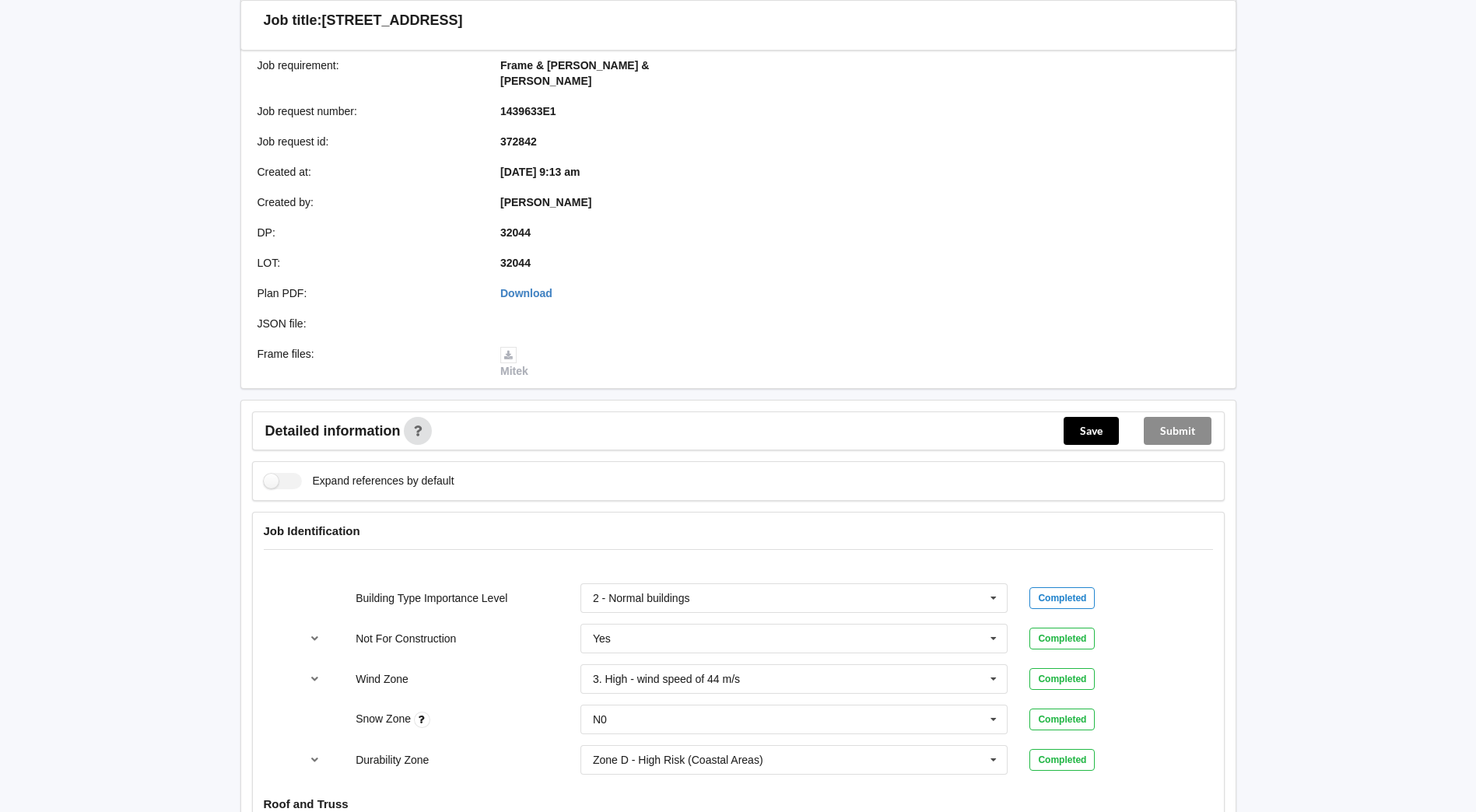
scroll to position [0, 0]
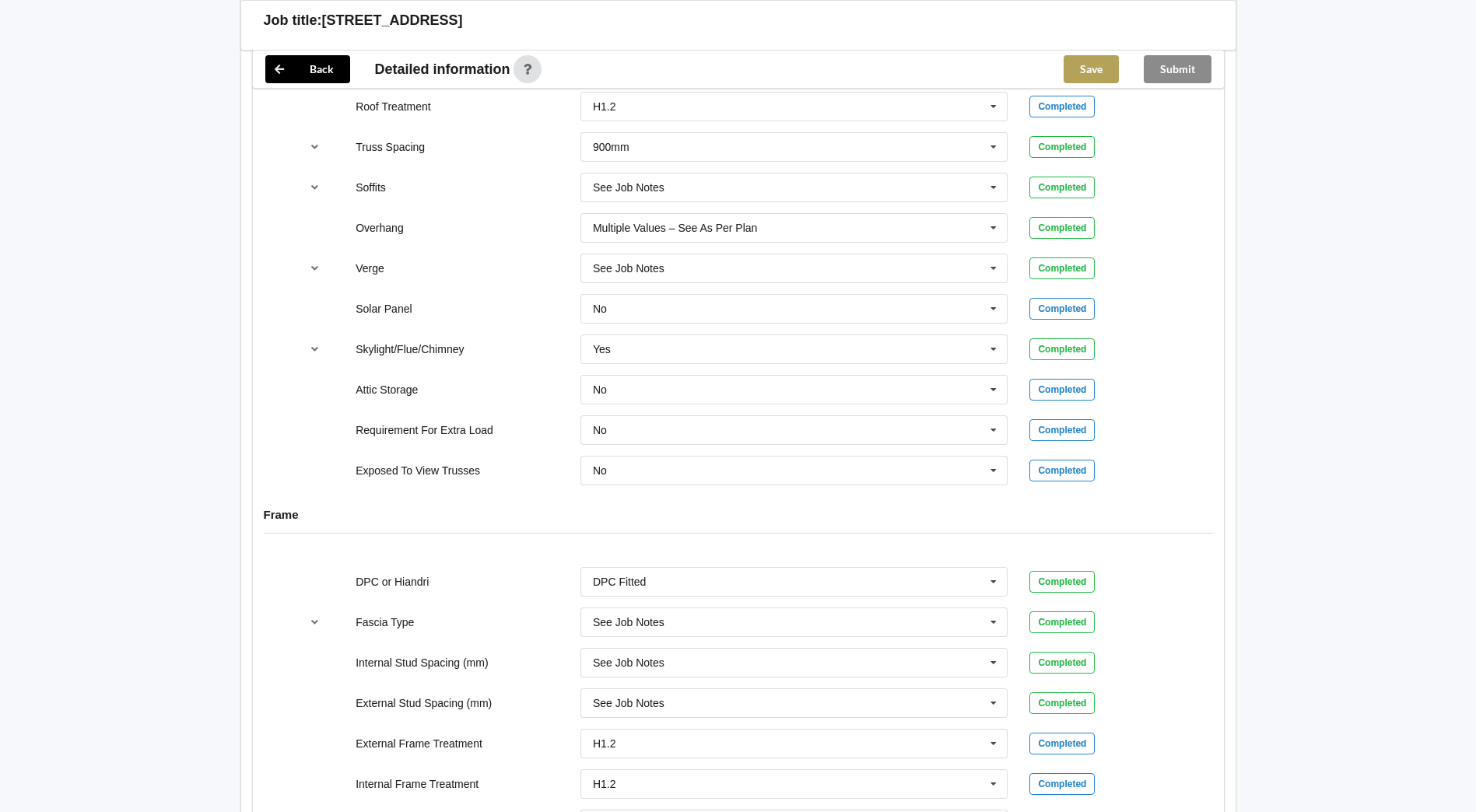
click at [1080, 66] on button "Save" at bounding box center [1091, 69] width 55 height 28
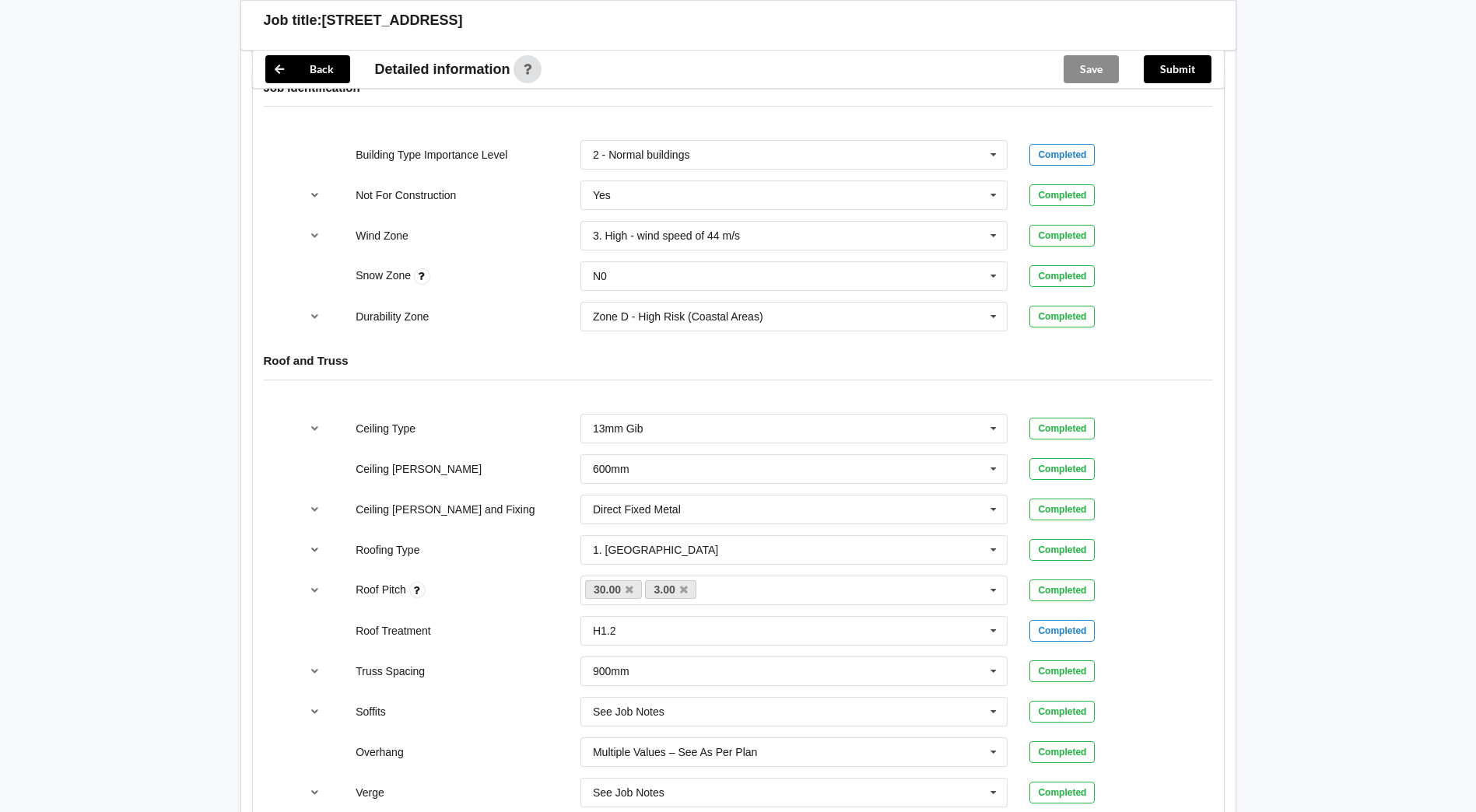
scroll to position [545, 0]
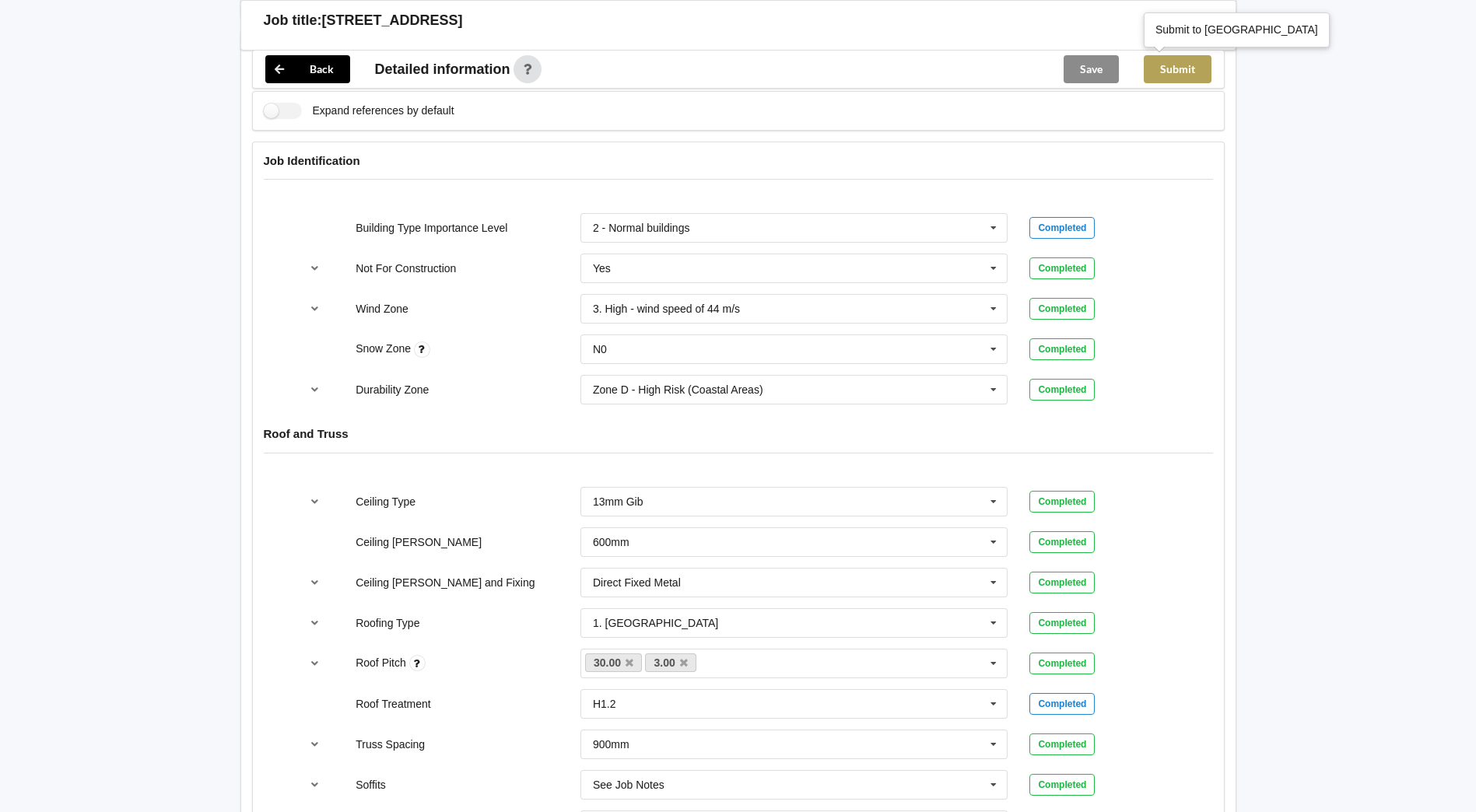
click at [1190, 71] on button "Submit" at bounding box center [1177, 69] width 68 height 28
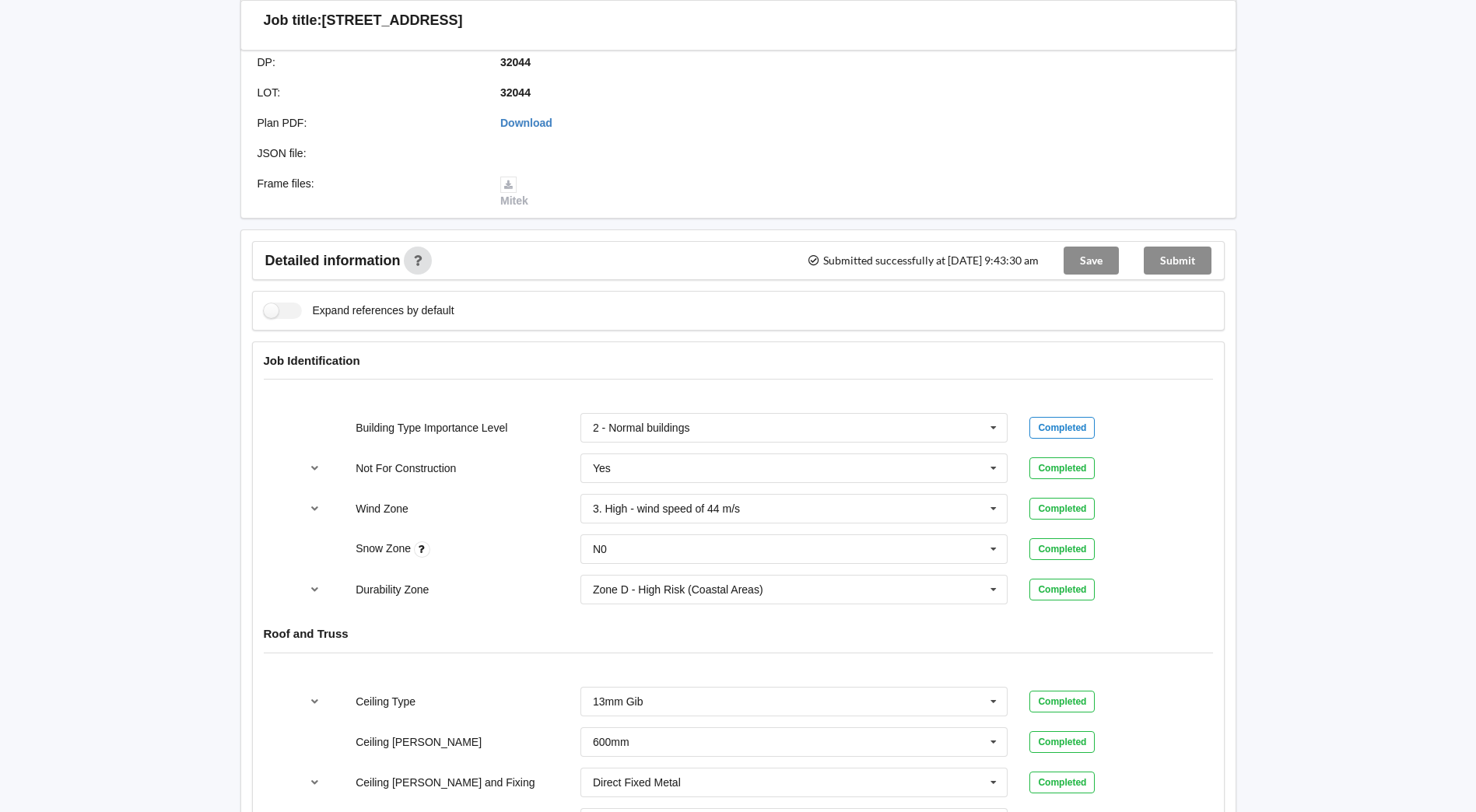
scroll to position [78, 0]
